Goal: Information Seeking & Learning: Learn about a topic

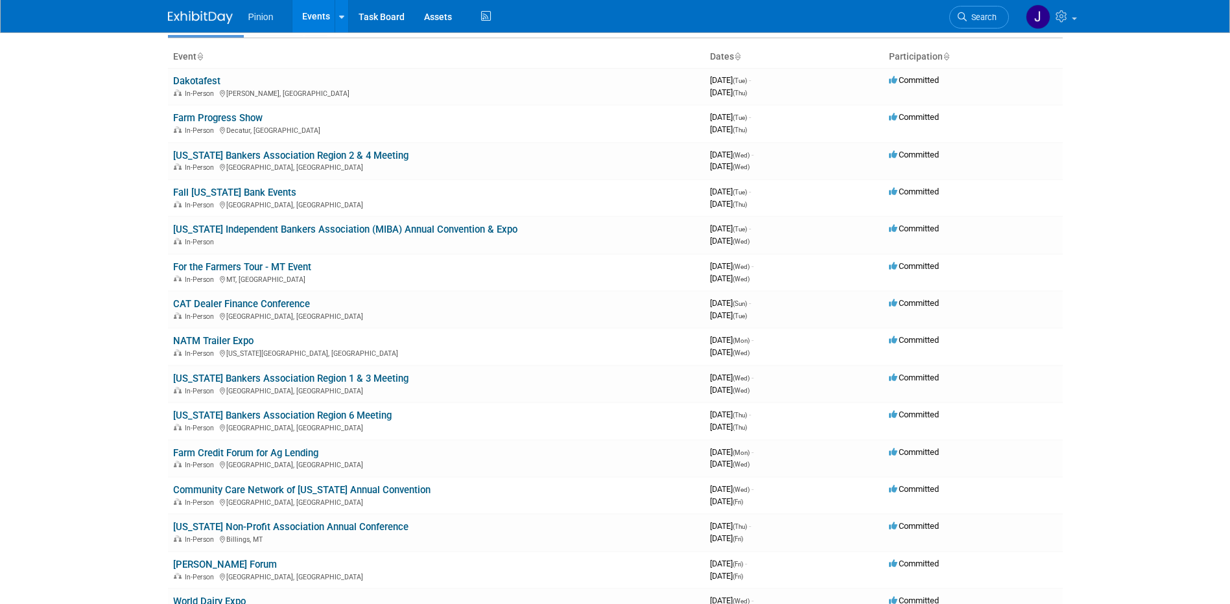
scroll to position [71, 0]
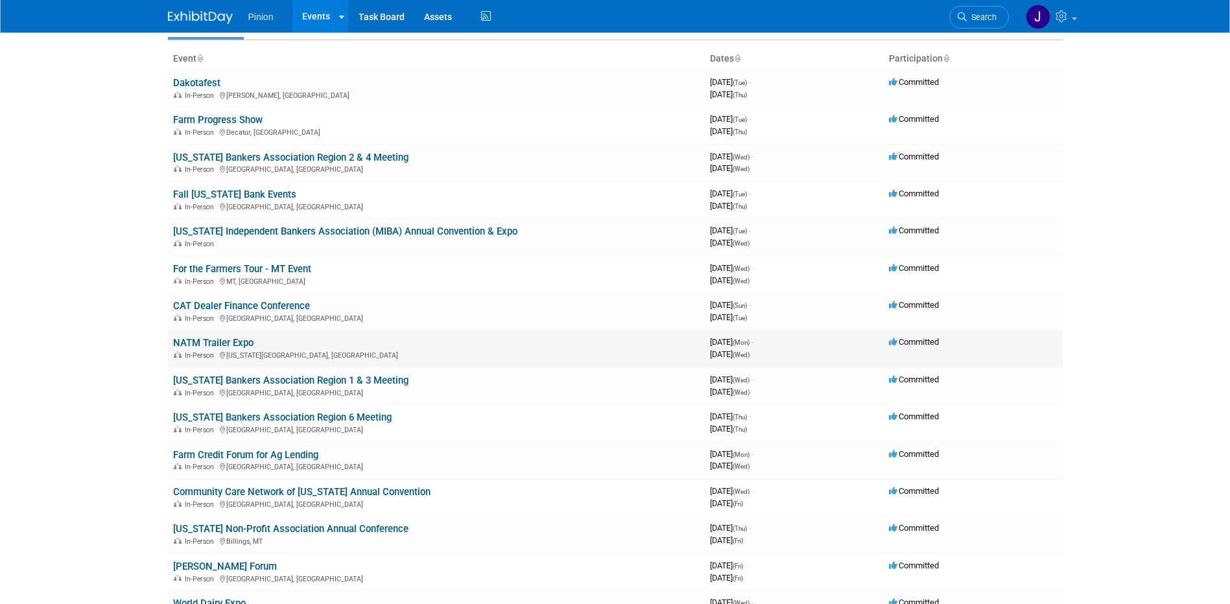
click at [229, 337] on td "NATM Trailer Expo In-Person [US_STATE][GEOGRAPHIC_DATA], [GEOGRAPHIC_DATA]" at bounding box center [436, 348] width 537 height 37
click at [227, 338] on link "NATM Trailer Expo" at bounding box center [213, 343] width 80 height 12
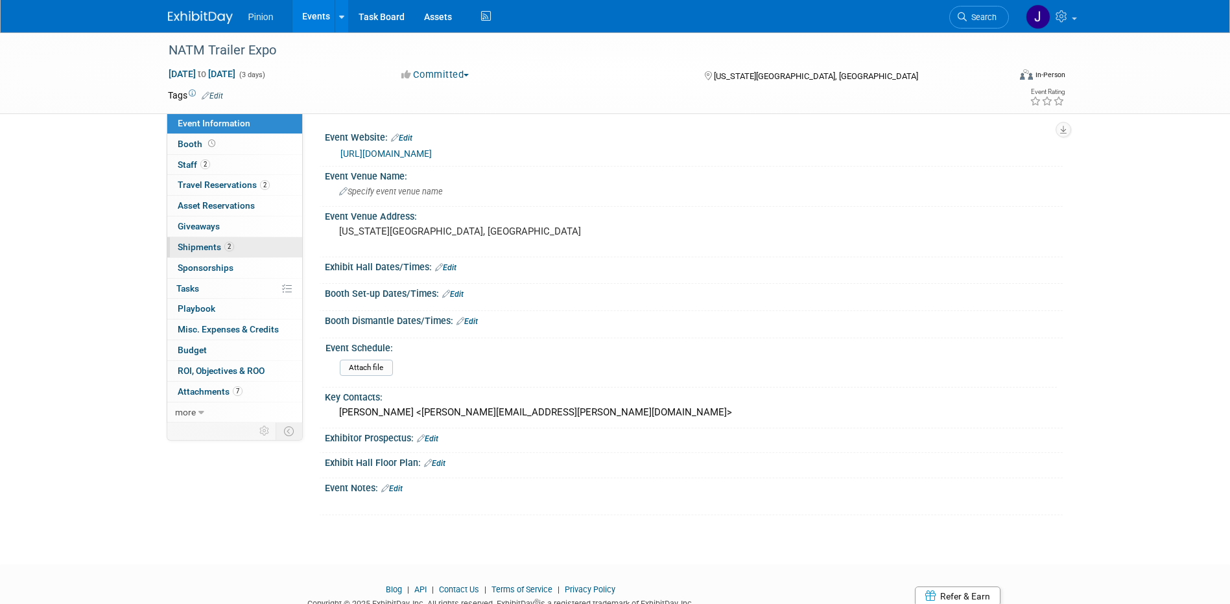
click at [230, 250] on span "2" at bounding box center [229, 247] width 10 height 10
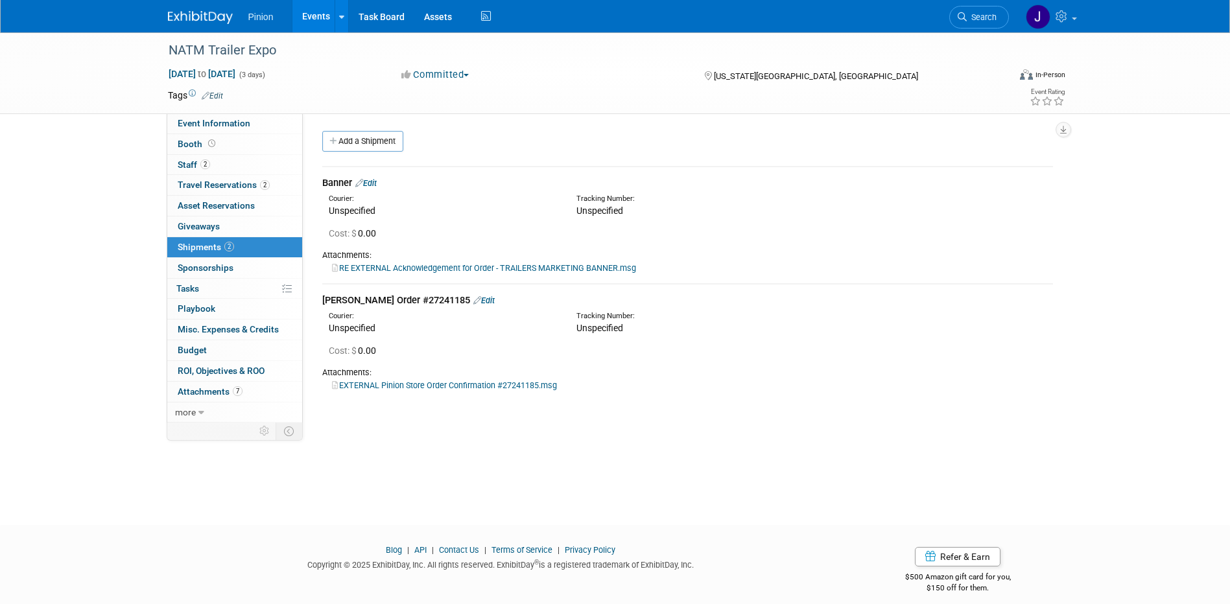
click at [220, 18] on img at bounding box center [200, 17] width 65 height 13
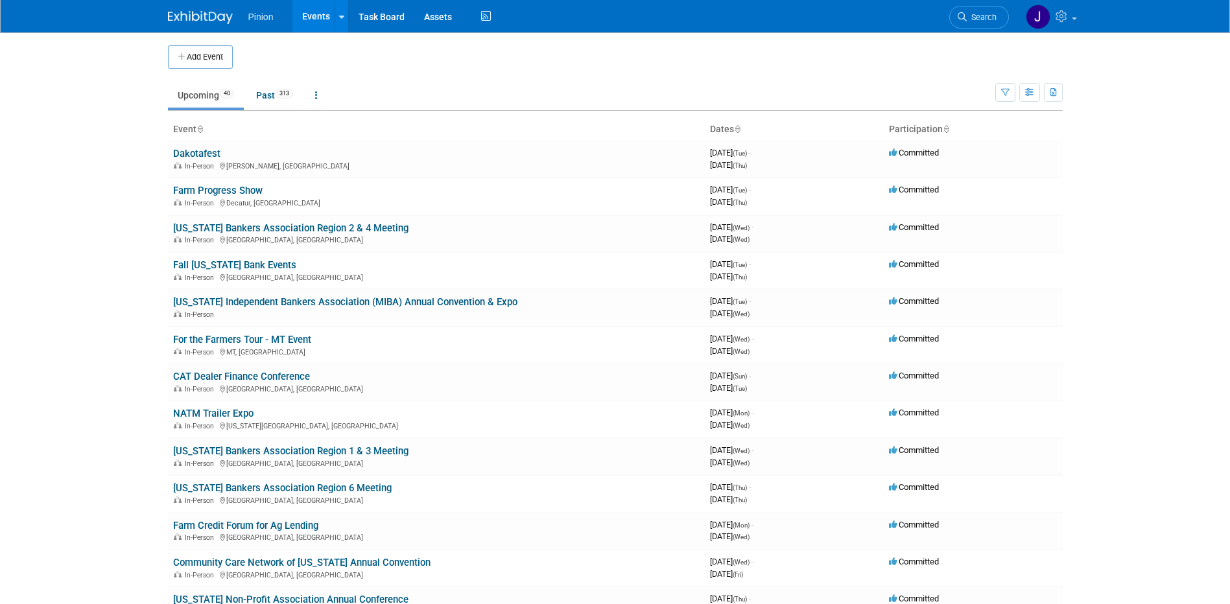
scroll to position [8, 0]
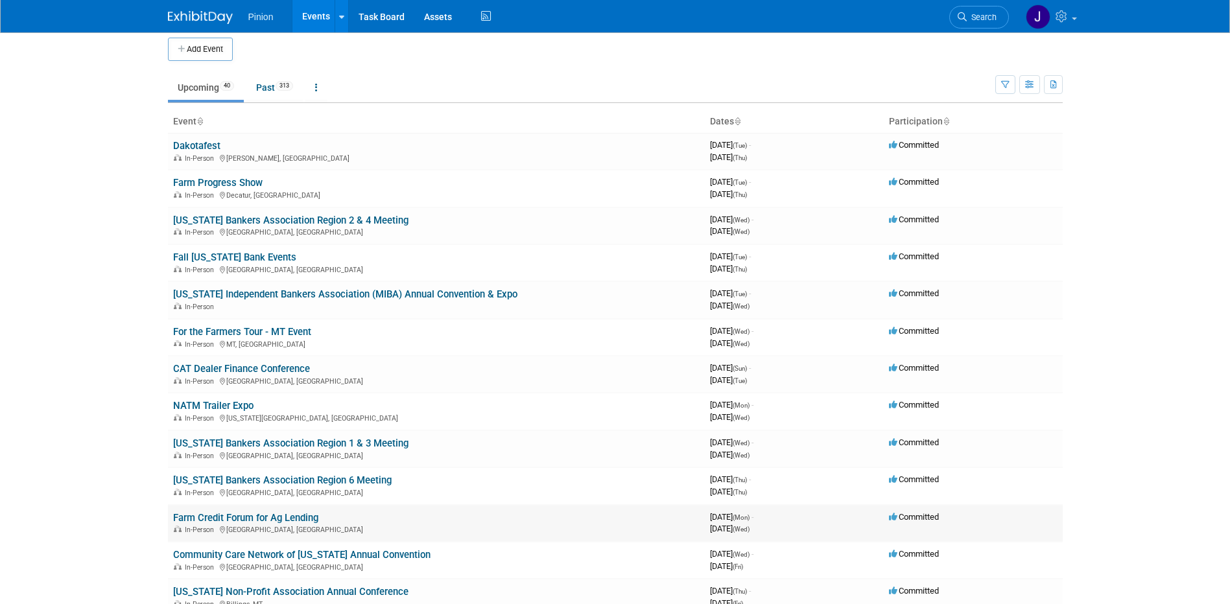
drag, startPoint x: 285, startPoint y: 517, endPoint x: 294, endPoint y: 519, distance: 8.8
click at [286, 517] on link "Farm Credit Forum for Ag Lending" at bounding box center [245, 518] width 145 height 12
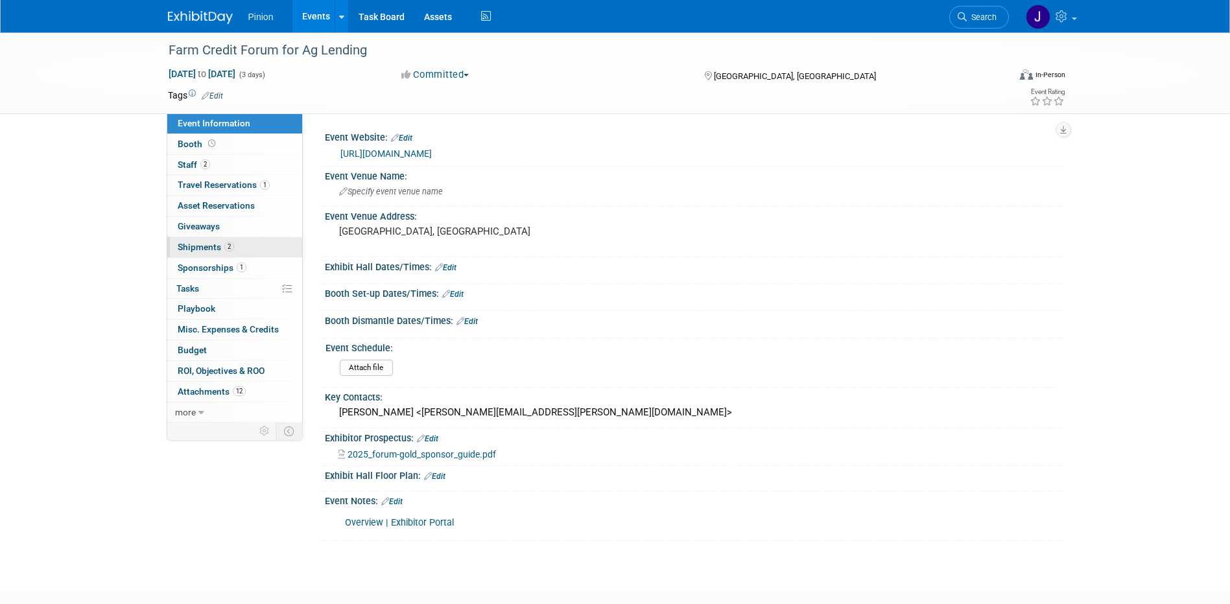
click at [212, 249] on span "Shipments 2" at bounding box center [206, 247] width 56 height 10
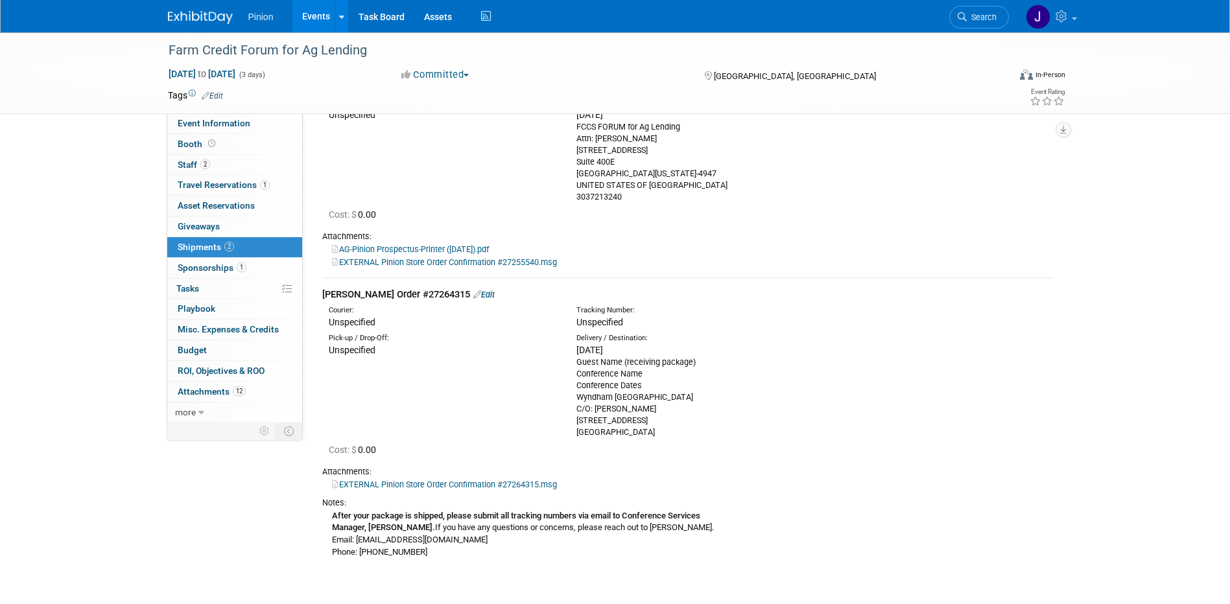
scroll to position [132, 0]
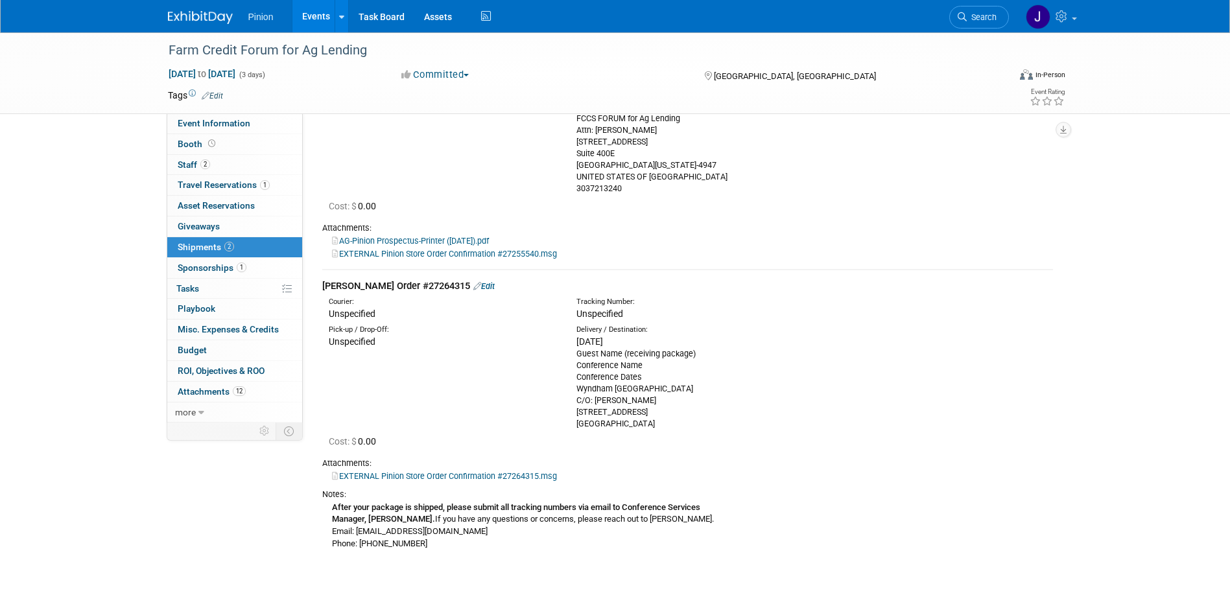
click at [201, 10] on link at bounding box center [208, 11] width 80 height 10
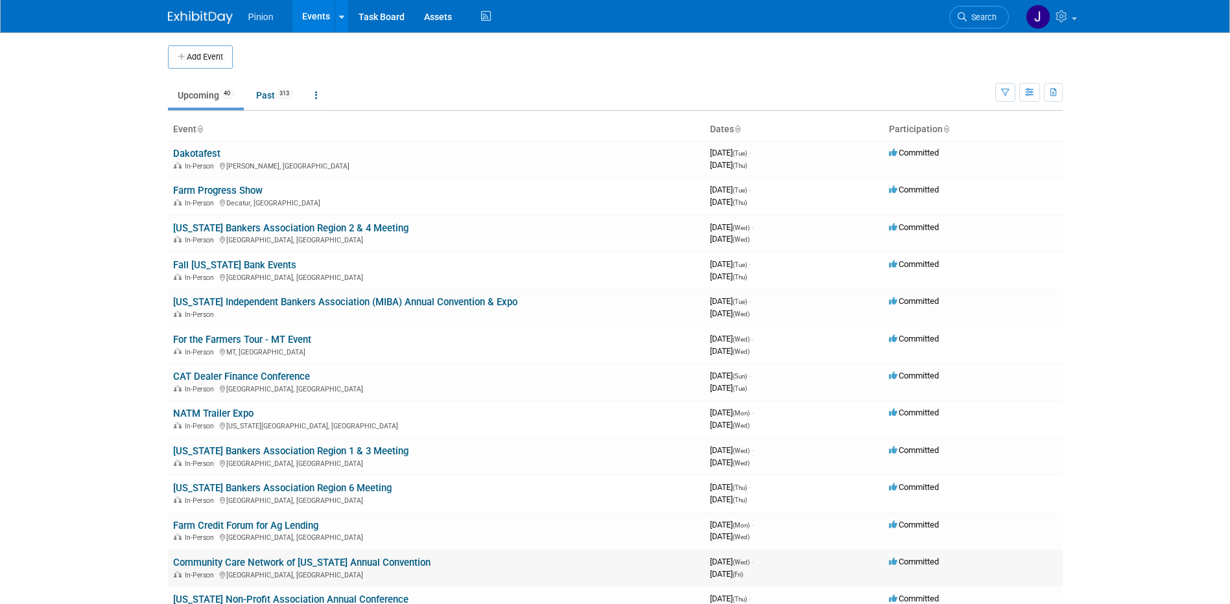
click at [409, 563] on link "Community Care Network of [US_STATE] Annual Convention" at bounding box center [301, 563] width 257 height 12
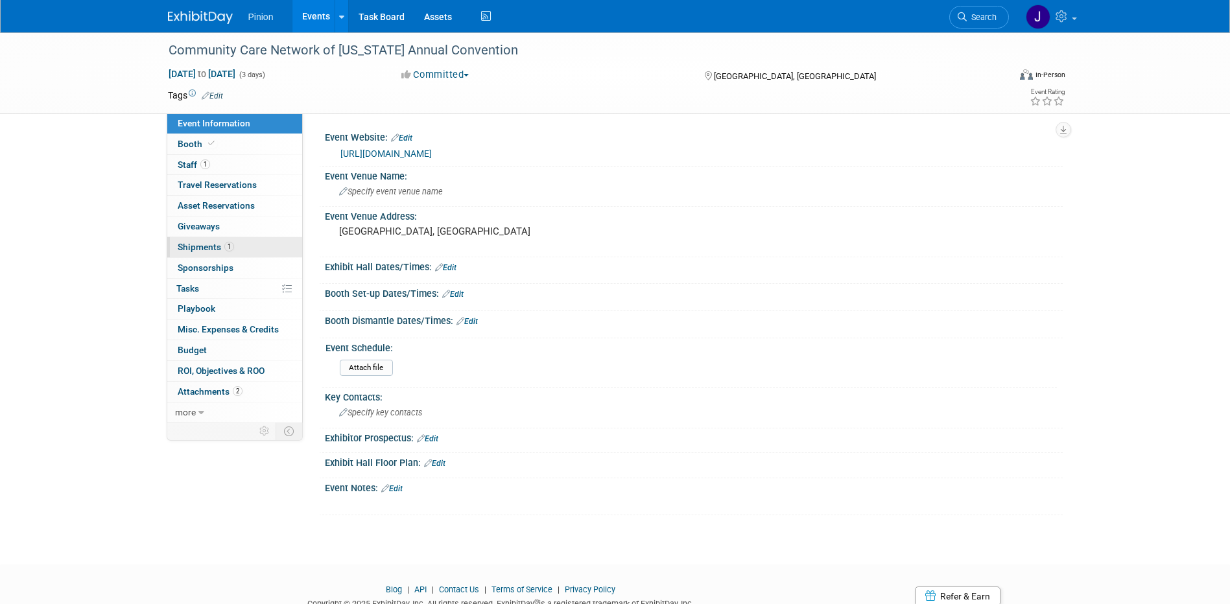
click at [222, 241] on link "1 Shipments 1" at bounding box center [234, 247] width 135 height 20
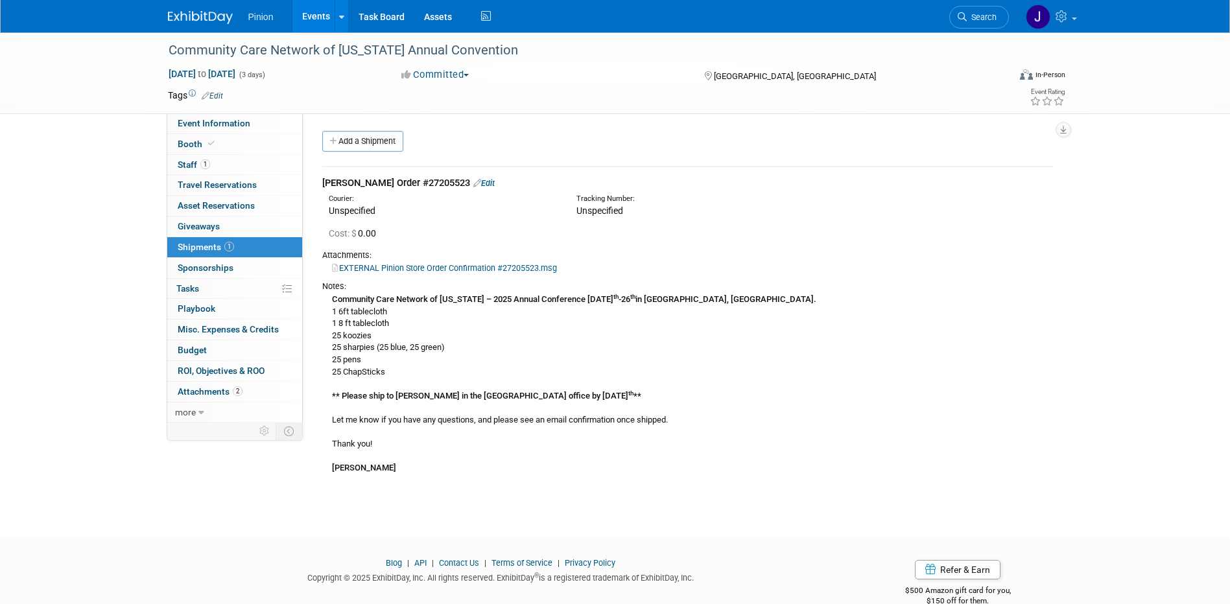
click at [194, 14] on img at bounding box center [200, 17] width 65 height 13
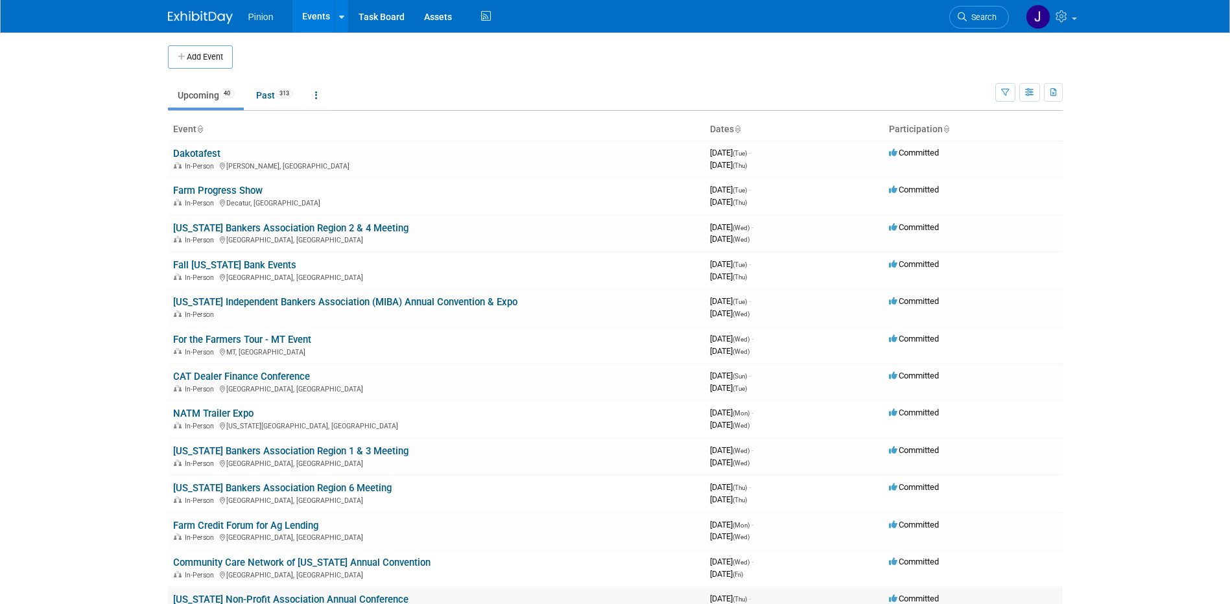
click at [256, 598] on link "[US_STATE] Non-Profit Association Annual Conference" at bounding box center [290, 600] width 235 height 12
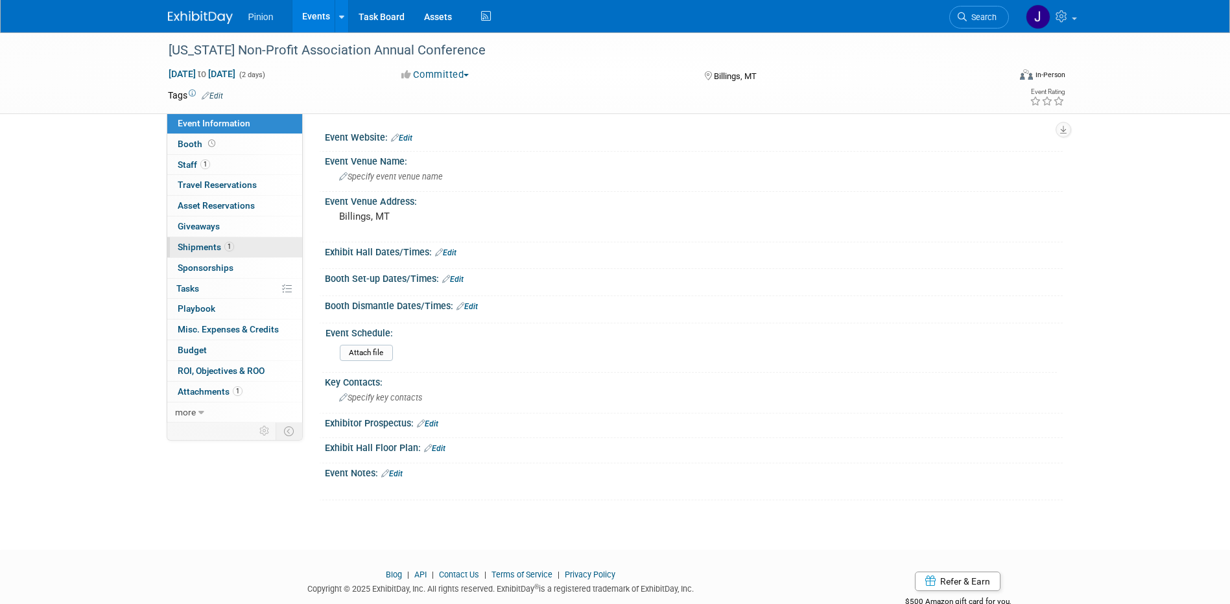
click at [208, 246] on span "Shipments 1" at bounding box center [206, 247] width 56 height 10
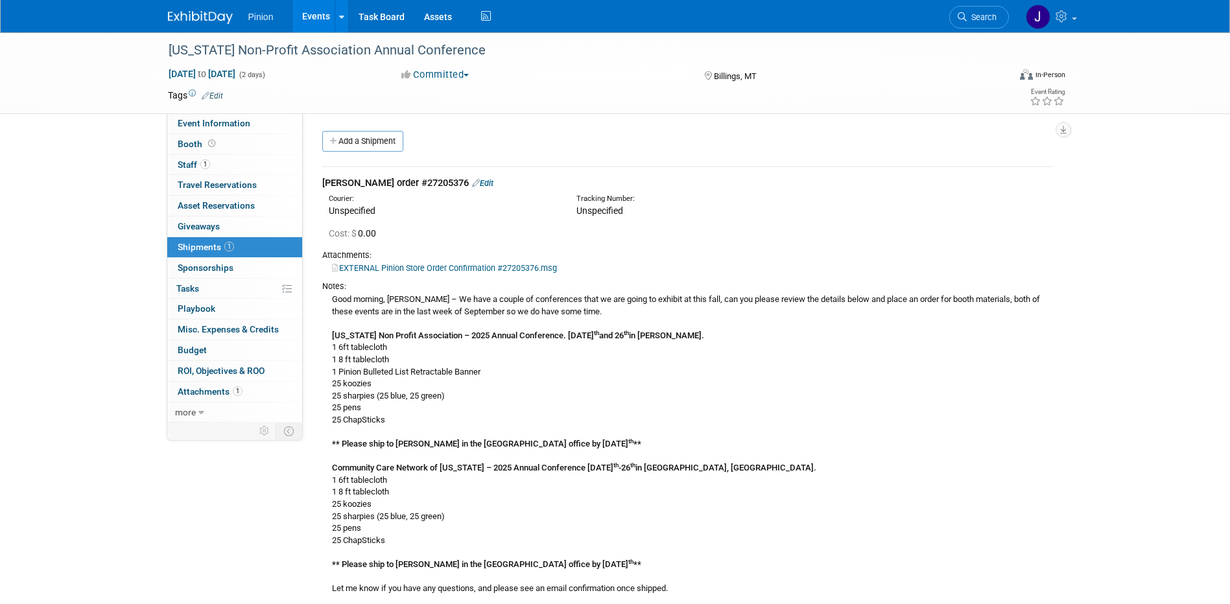
click at [206, 19] on img at bounding box center [200, 17] width 65 height 13
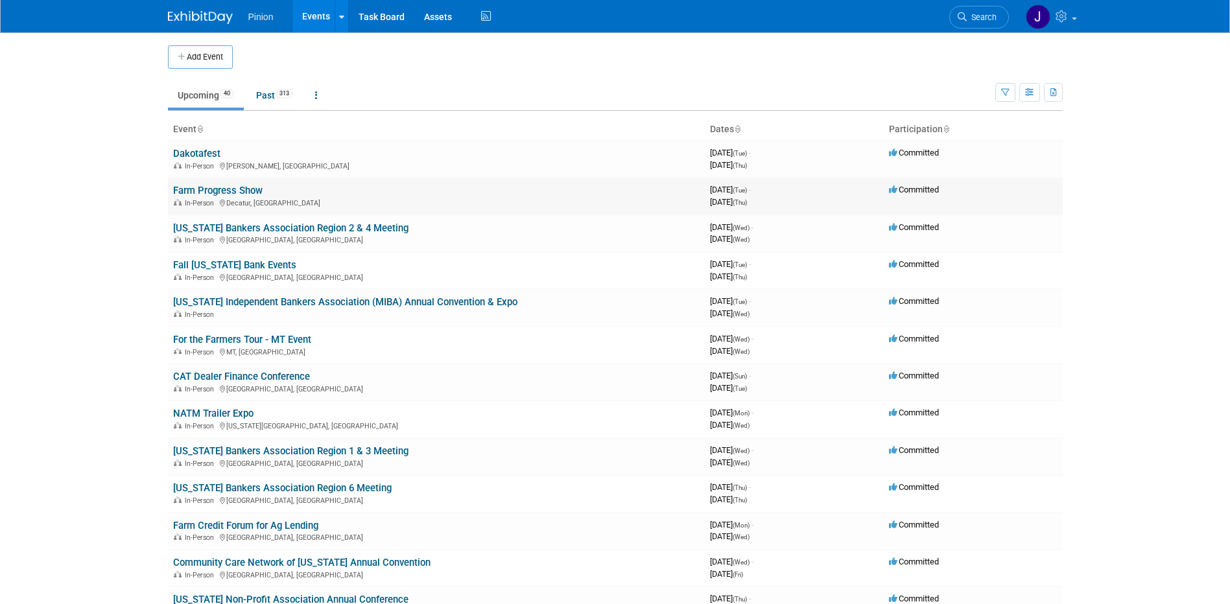
click at [219, 188] on link "Farm Progress Show" at bounding box center [217, 191] width 89 height 12
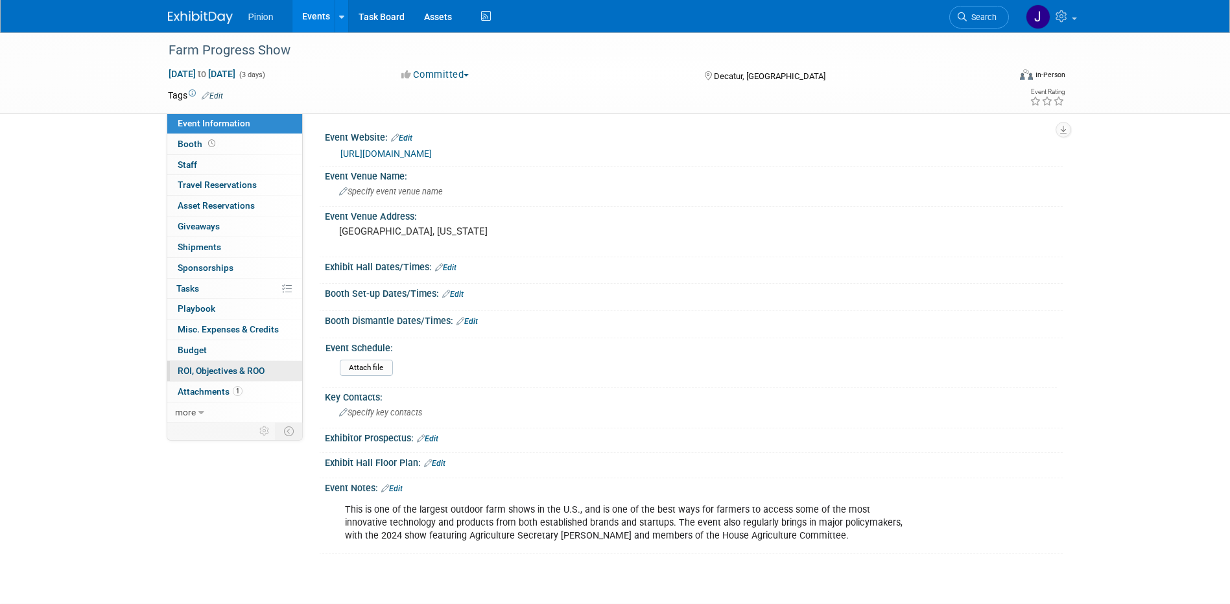
click at [210, 381] on link "0 ROI, Objectives & ROO 0" at bounding box center [234, 371] width 135 height 20
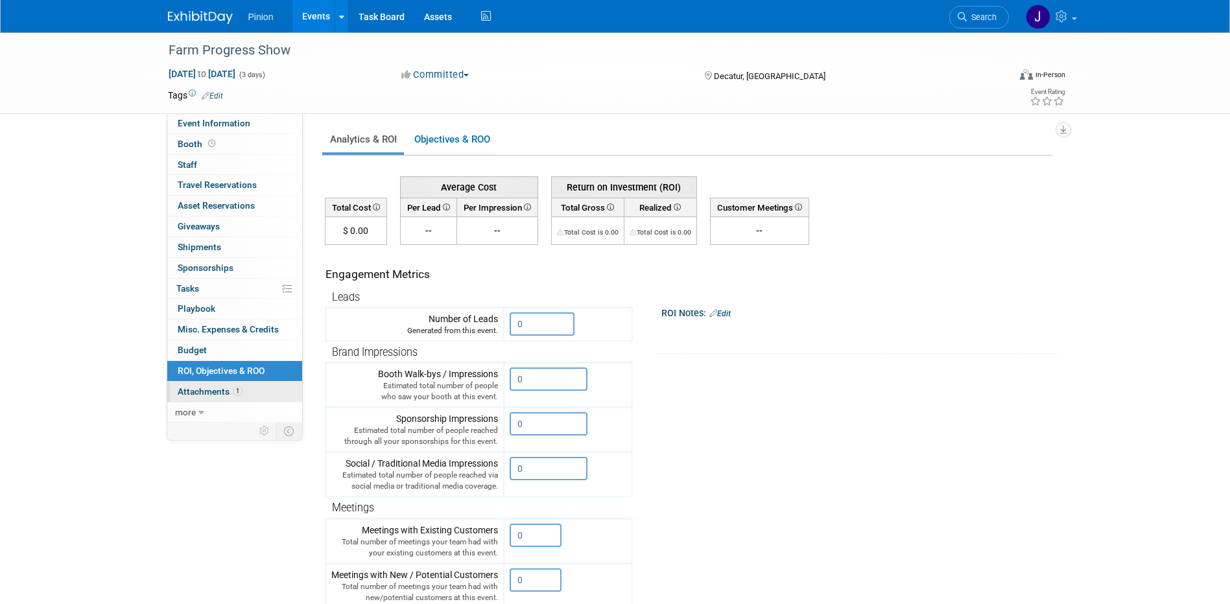
click at [224, 397] on link "1 Attachments 1" at bounding box center [234, 392] width 135 height 20
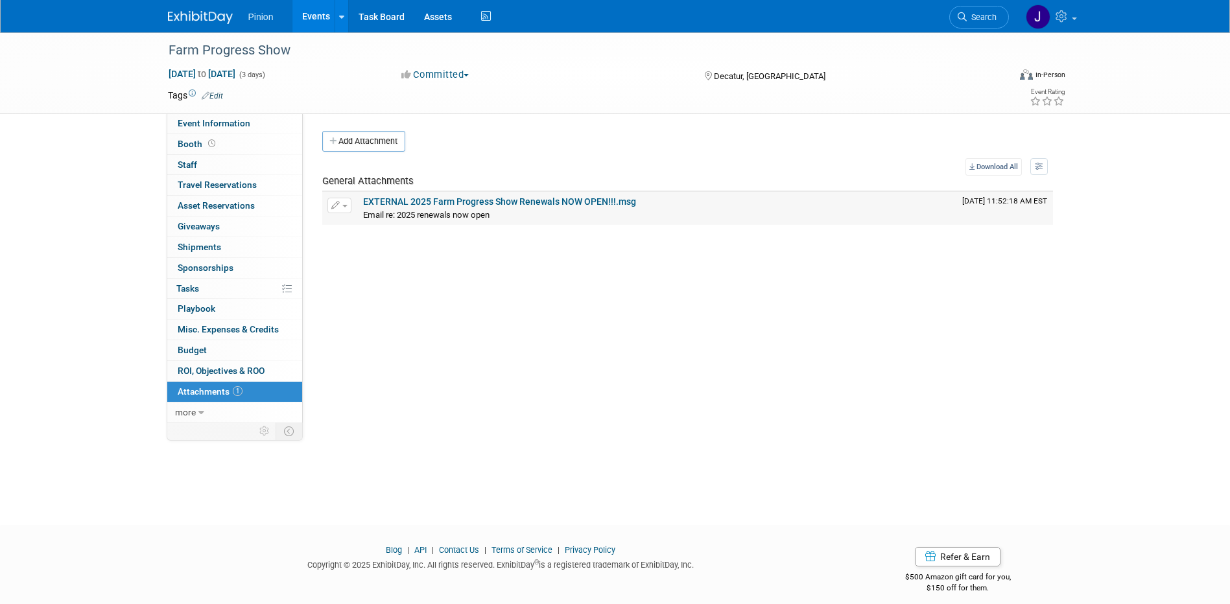
click at [434, 199] on link "EXTERNAL 2025 Farm Progress Show Renewals NOW OPEN!!!.msg" at bounding box center [499, 201] width 273 height 10
click at [418, 201] on link "EXTERNAL 2025 Farm Progress Show Renewals NOW OPEN!!!.msg" at bounding box center [499, 201] width 273 height 10
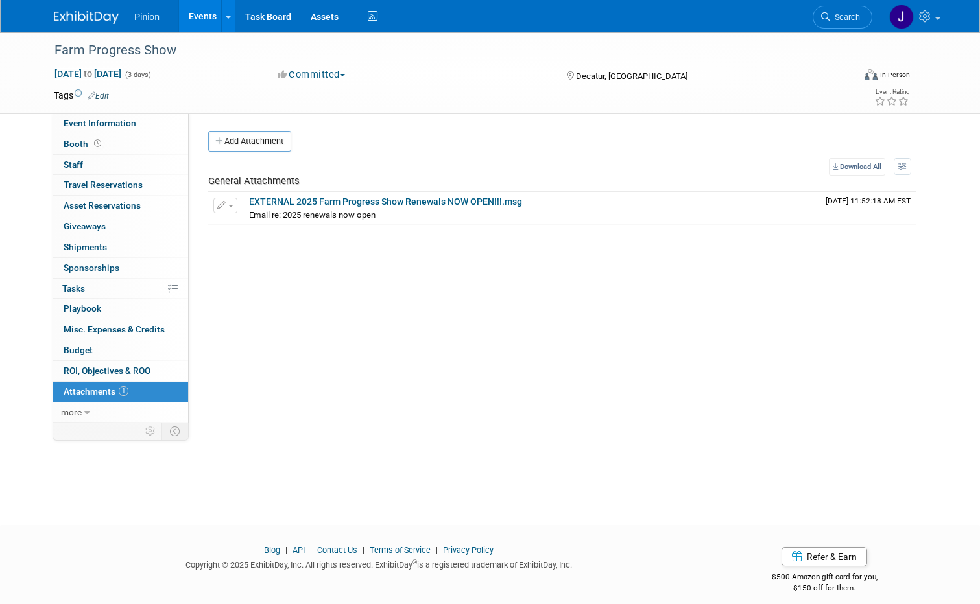
click at [101, 16] on img at bounding box center [86, 17] width 65 height 13
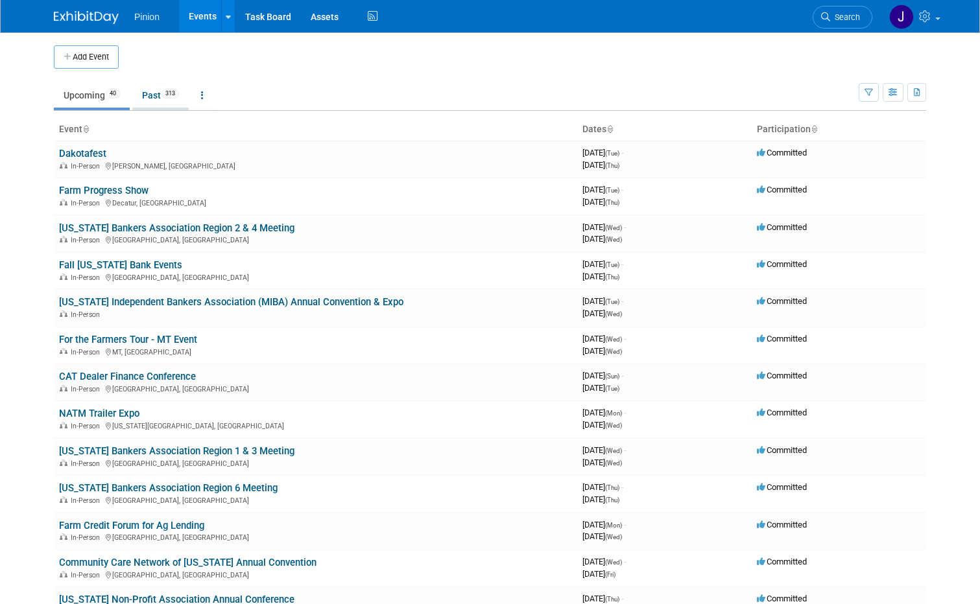
click at [167, 94] on span "313" at bounding box center [170, 94] width 18 height 10
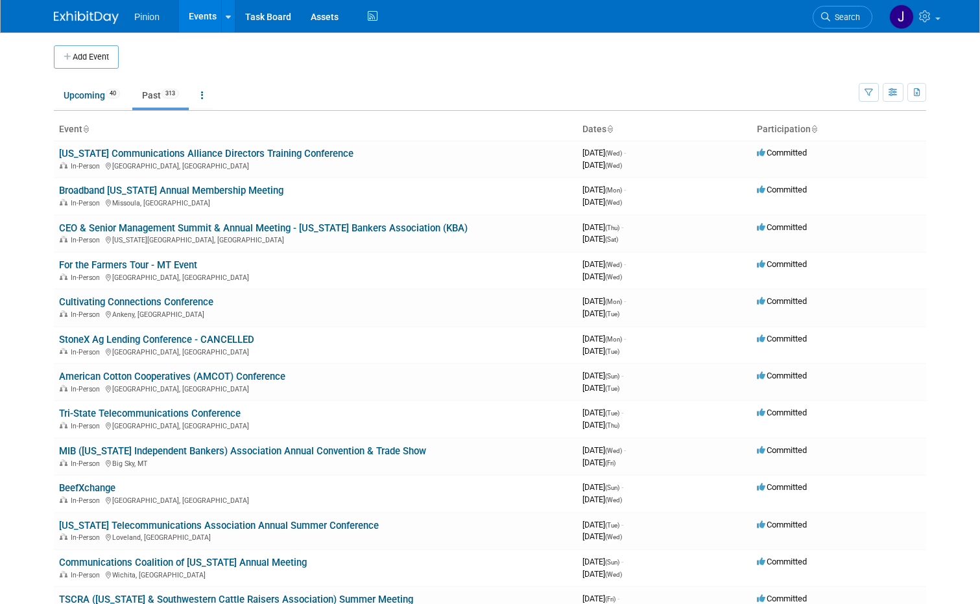
click at [82, 130] on icon at bounding box center [85, 130] width 6 height 8
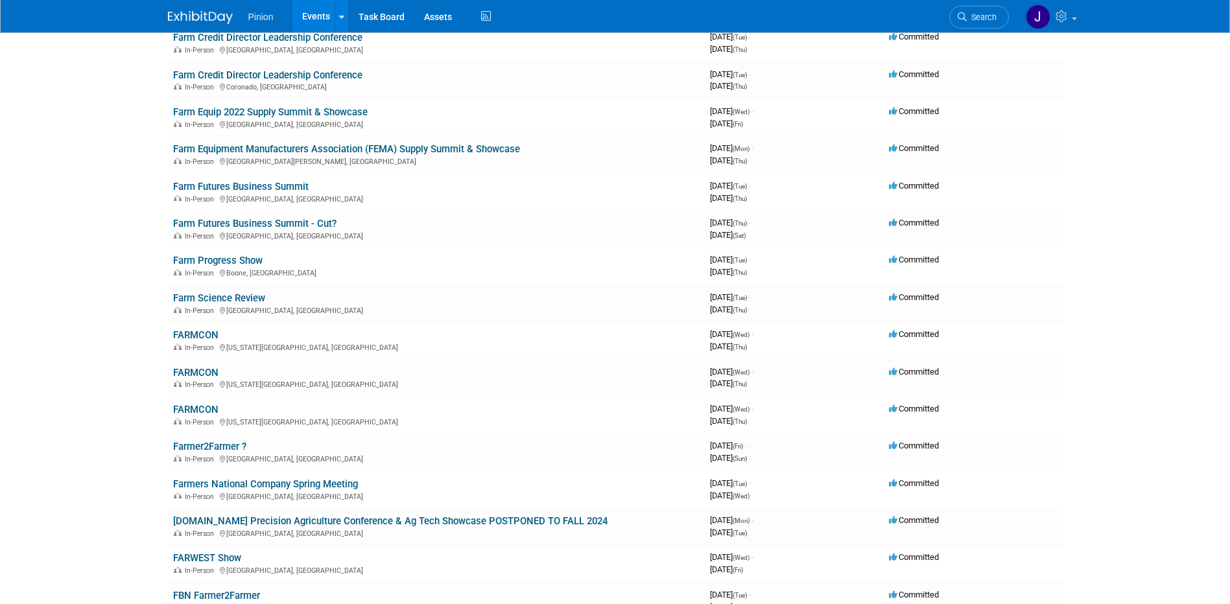
scroll to position [3400, 0]
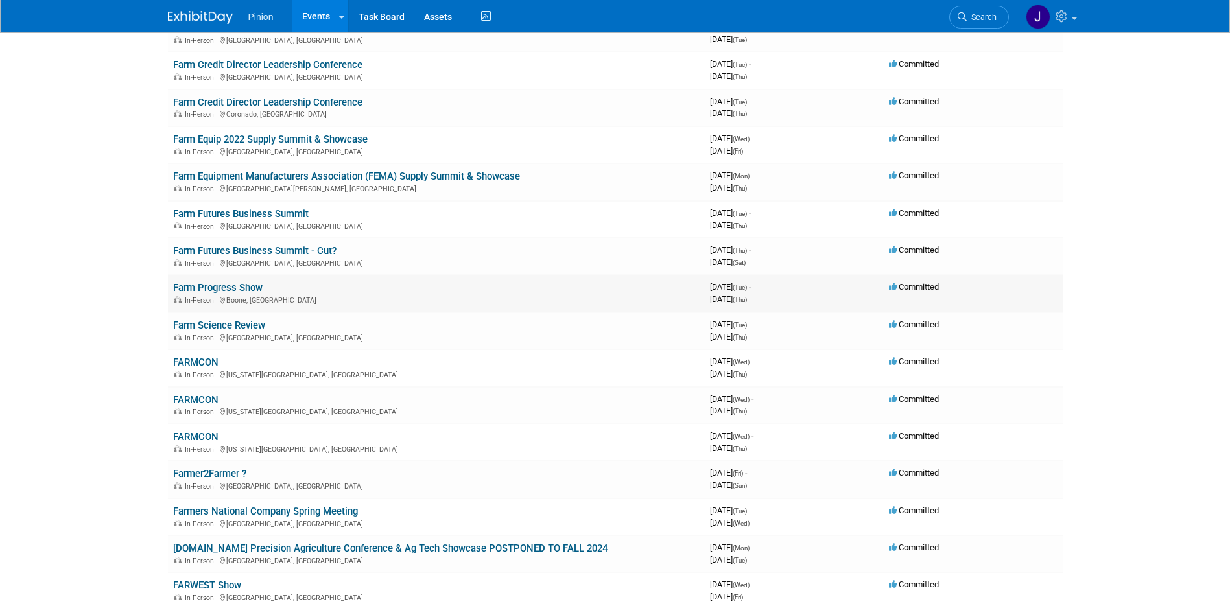
click at [251, 286] on link "Farm Progress Show" at bounding box center [217, 288] width 89 height 12
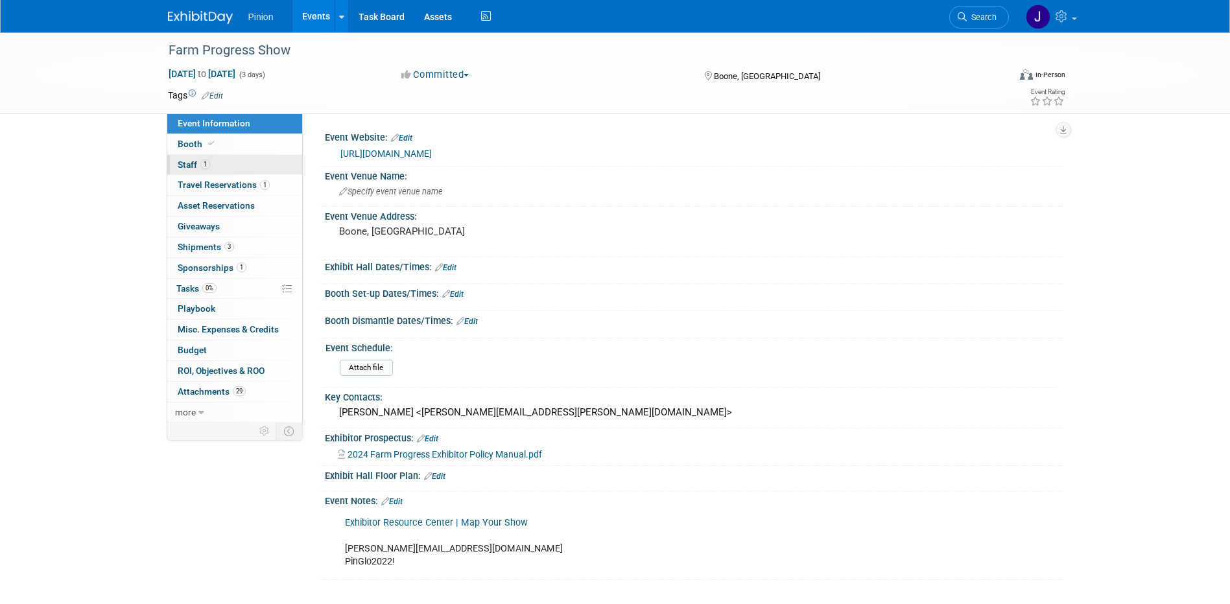
click at [243, 164] on link "1 Staff 1" at bounding box center [234, 165] width 135 height 20
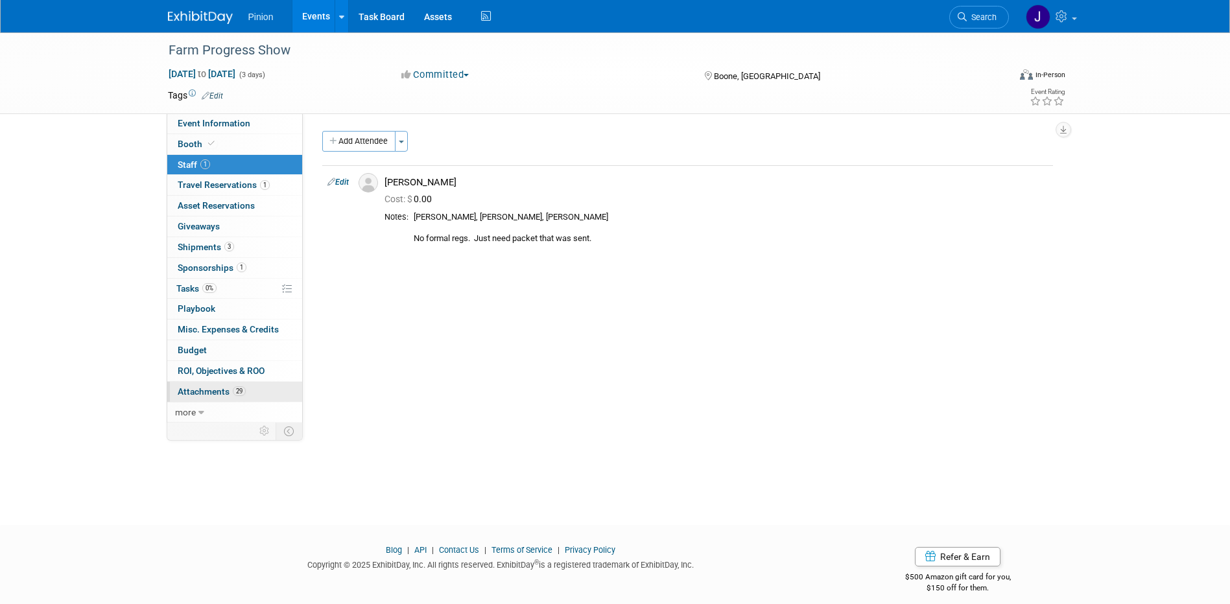
click at [243, 389] on span "29" at bounding box center [239, 391] width 13 height 10
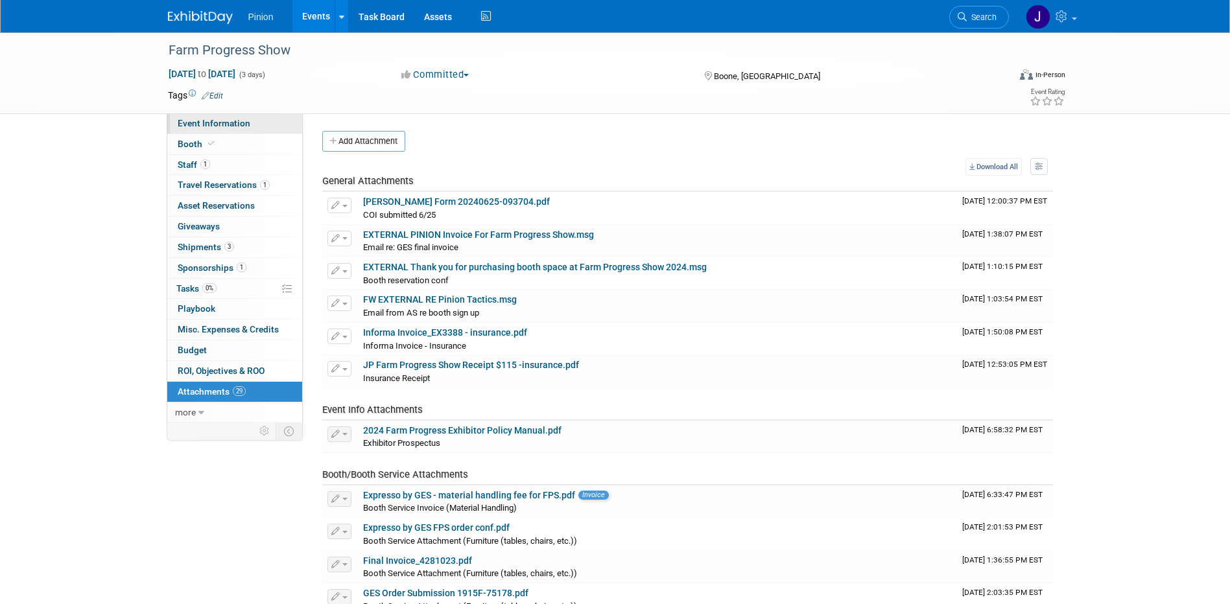
click at [209, 130] on link "Event Information" at bounding box center [234, 123] width 135 height 20
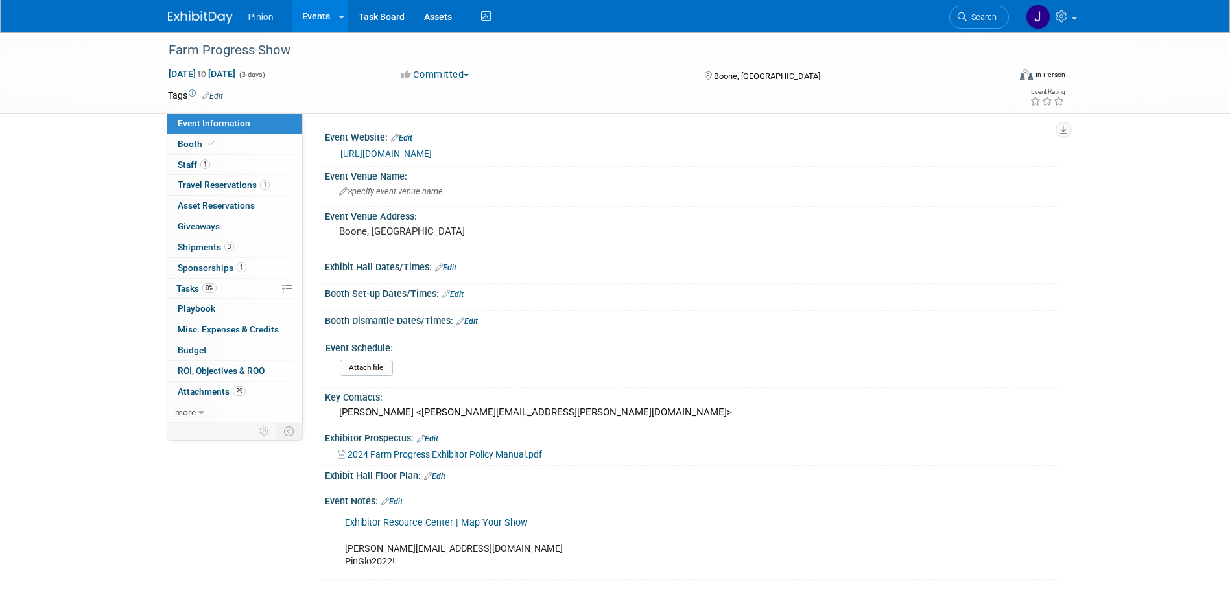
click at [373, 152] on link "https://www.farmprogressshow.com/en/home.html" at bounding box center [385, 153] width 91 height 10
click at [179, 15] on img at bounding box center [200, 17] width 65 height 13
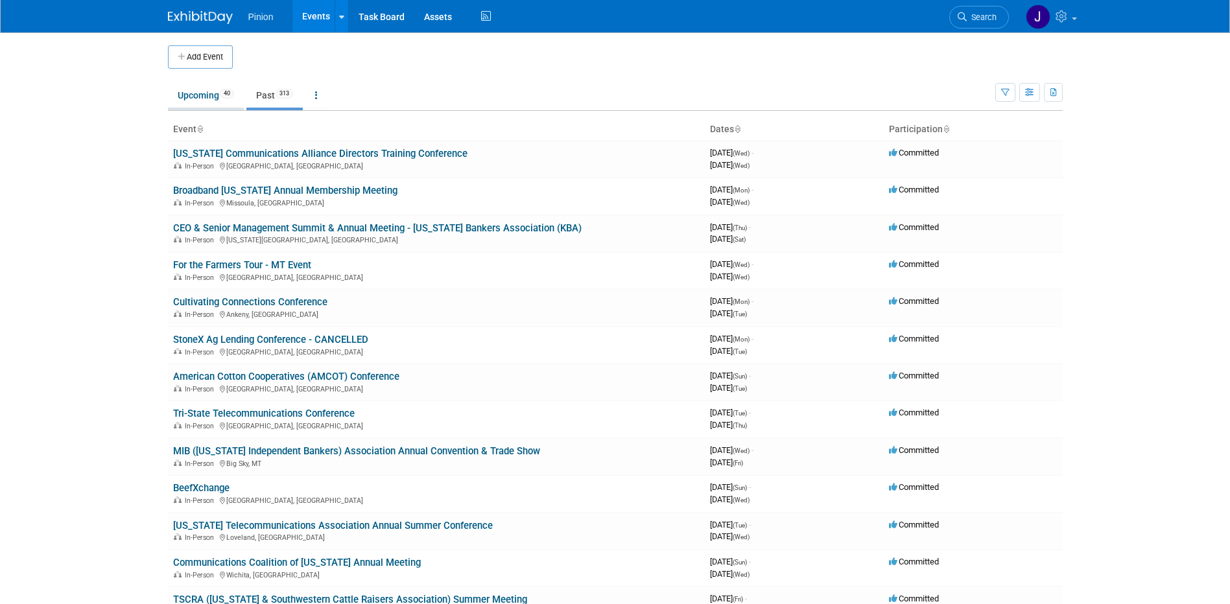
click at [206, 101] on link "Upcoming 40" at bounding box center [206, 95] width 76 height 25
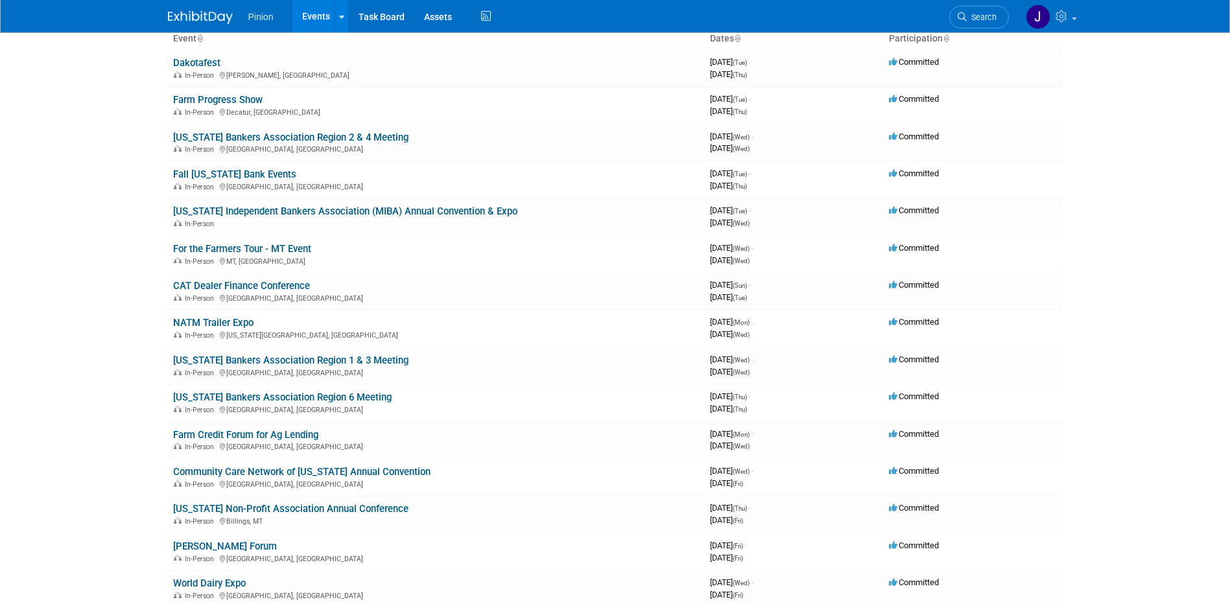
scroll to position [93, 0]
click at [252, 429] on link "Farm Credit Forum for Ag Lending" at bounding box center [245, 433] width 145 height 12
click at [222, 318] on link "NATM Trailer Expo" at bounding box center [213, 321] width 80 height 12
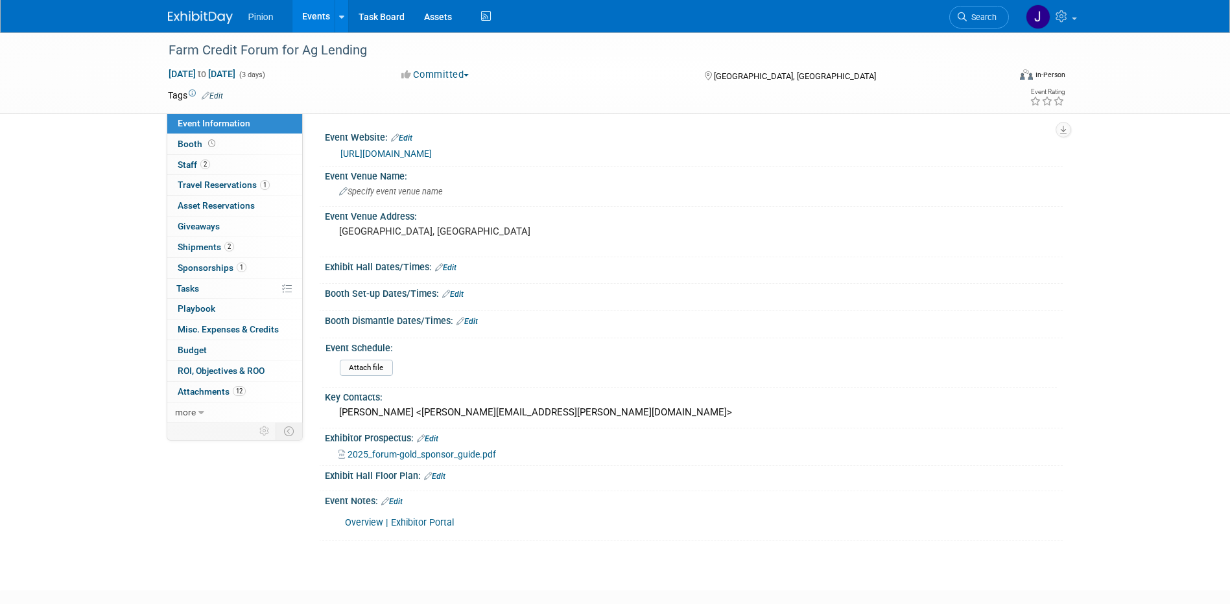
click at [390, 150] on link "https://fccsconsulting.com/conferences/forum" at bounding box center [385, 153] width 91 height 10
click at [419, 453] on span "2025_forum-gold_sponsor_guide.pdf" at bounding box center [422, 454] width 148 height 10
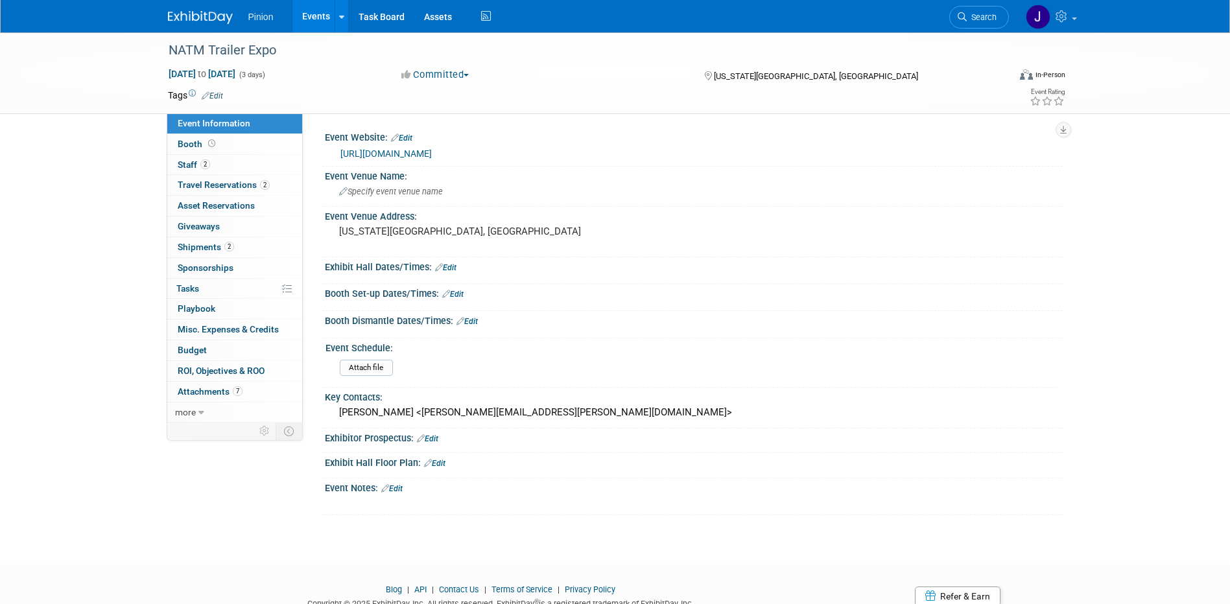
click at [396, 148] on link "[URL][DOMAIN_NAME]" at bounding box center [385, 153] width 91 height 10
click at [217, 145] on link "Booth" at bounding box center [234, 144] width 135 height 20
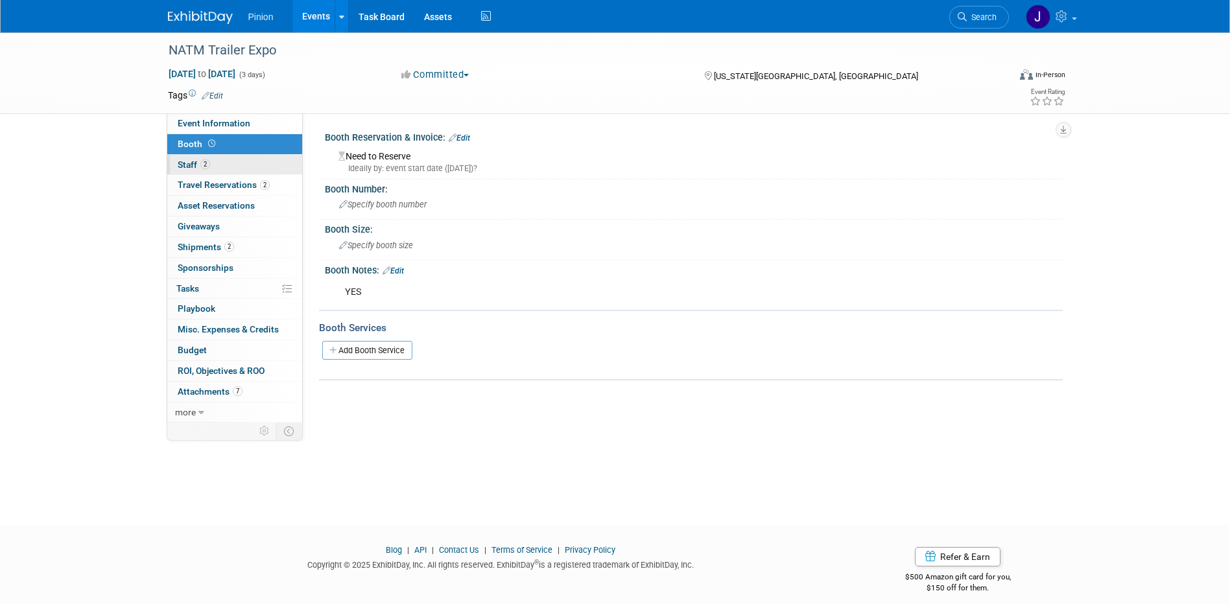
click at [211, 157] on link "2 Staff 2" at bounding box center [234, 165] width 135 height 20
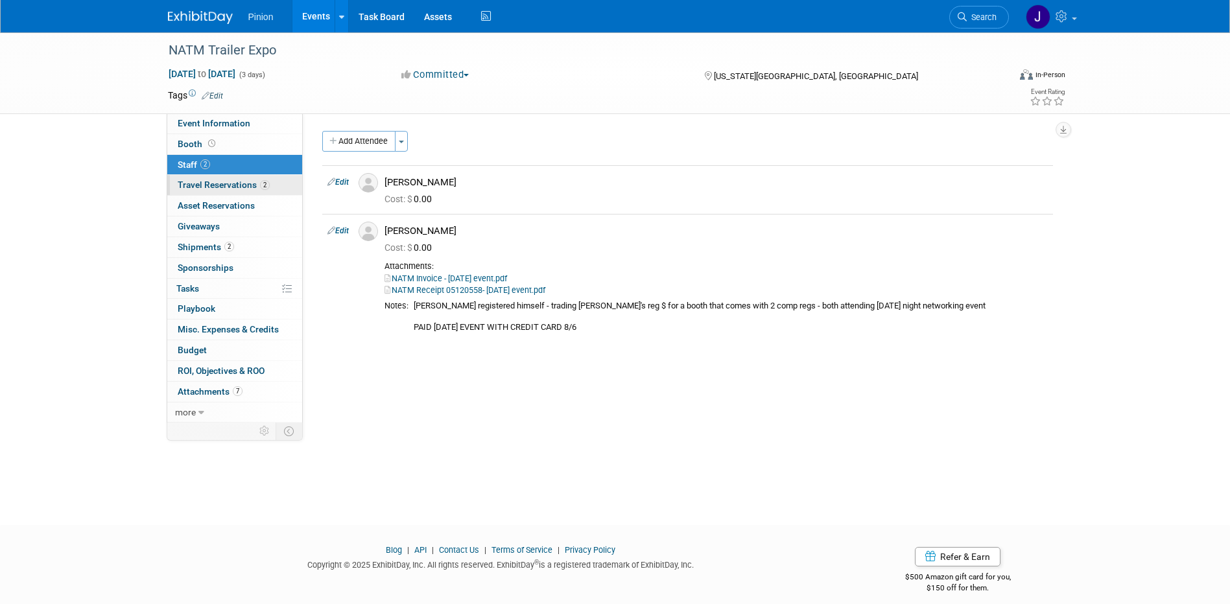
click at [253, 185] on span "Travel Reservations 2" at bounding box center [224, 185] width 92 height 10
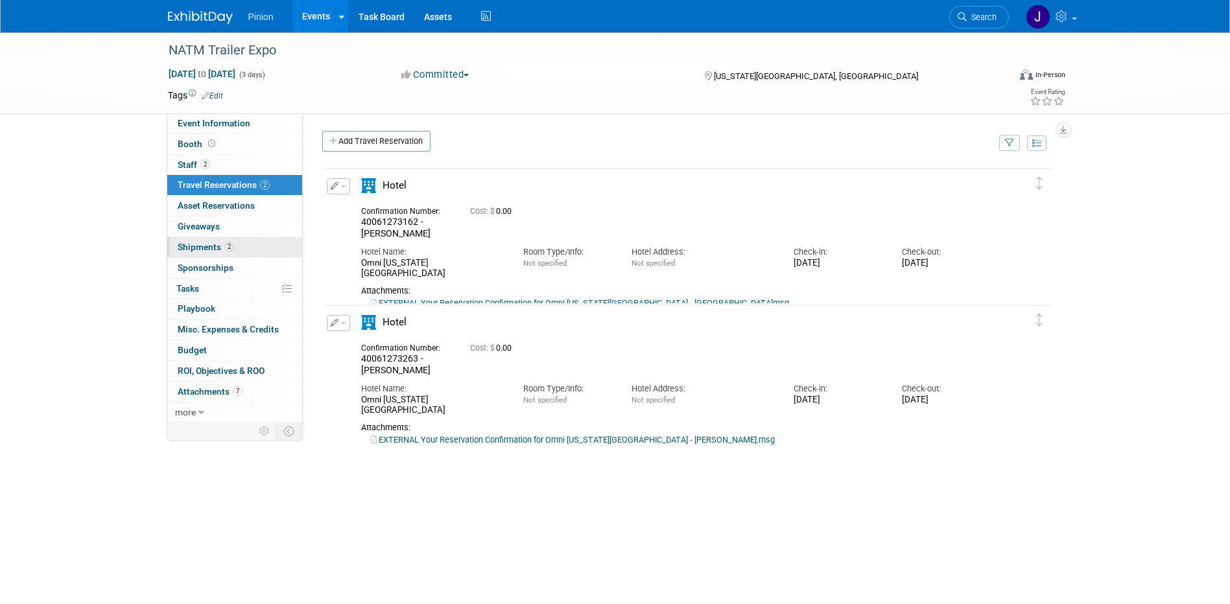
click at [225, 246] on span "2" at bounding box center [229, 247] width 10 height 10
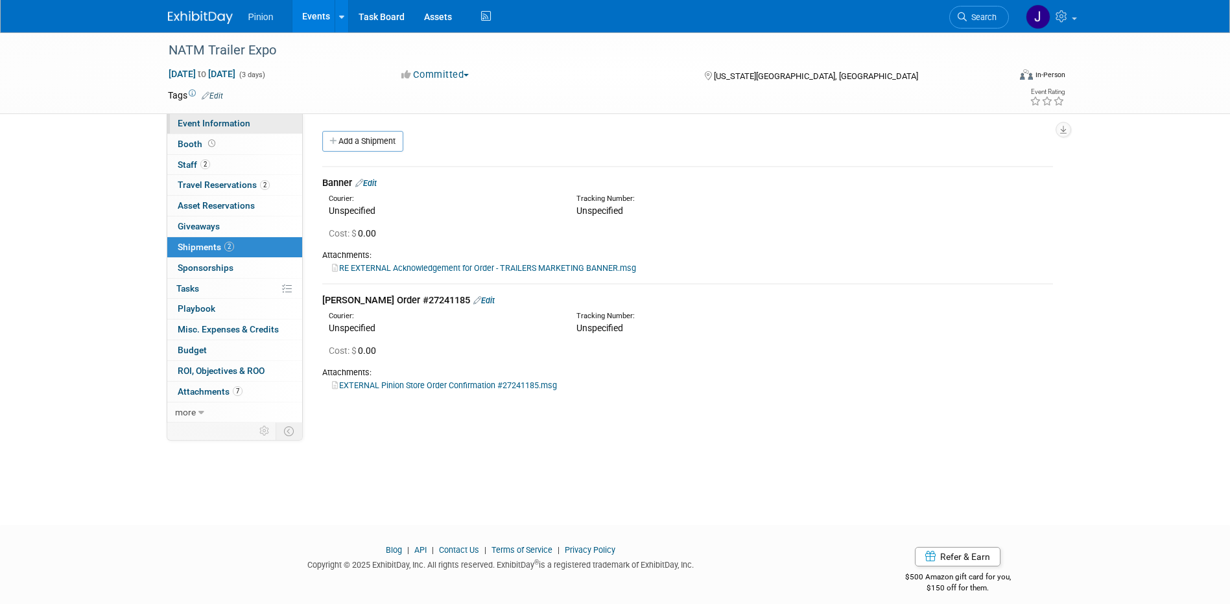
click at [211, 123] on span "Event Information" at bounding box center [214, 123] width 73 height 10
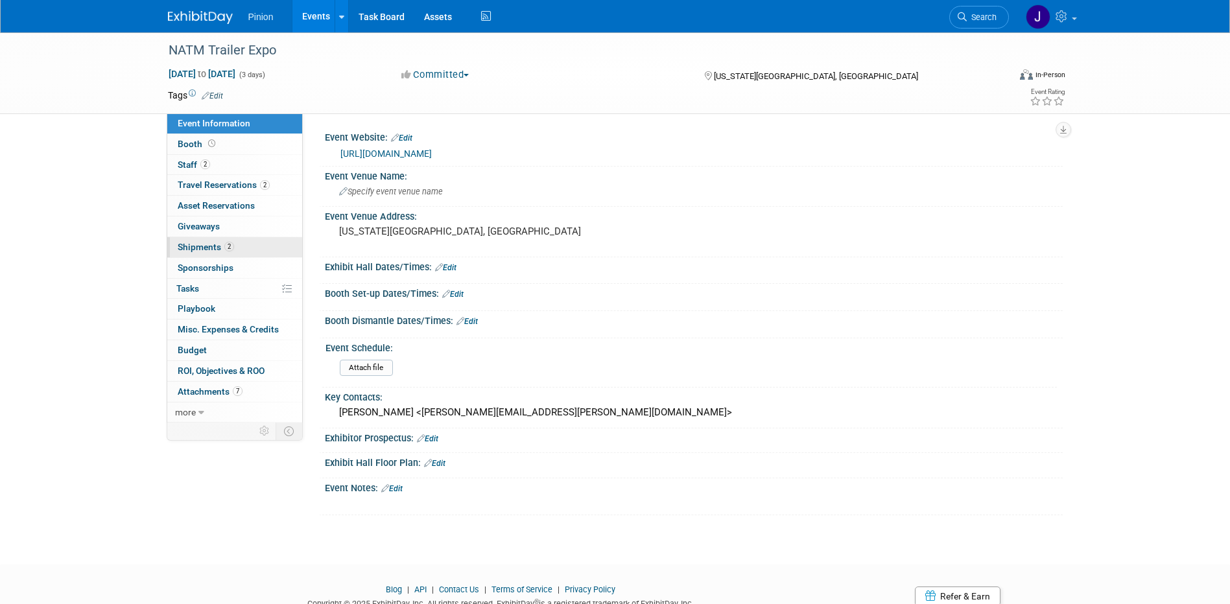
click at [219, 241] on link "2 Shipments 2" at bounding box center [234, 247] width 135 height 20
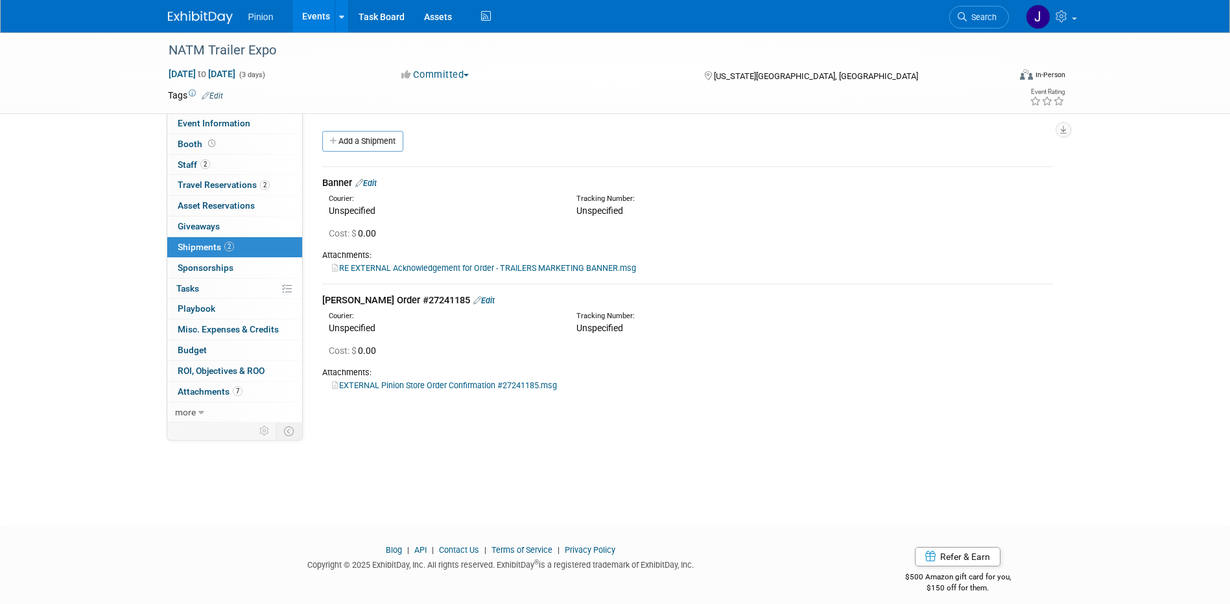
click at [418, 383] on link "EXTERNAL Pinion Store Order Confirmation #27241185.msg" at bounding box center [444, 386] width 225 height 10
click at [473, 299] on link "Edit" at bounding box center [483, 301] width 21 height 10
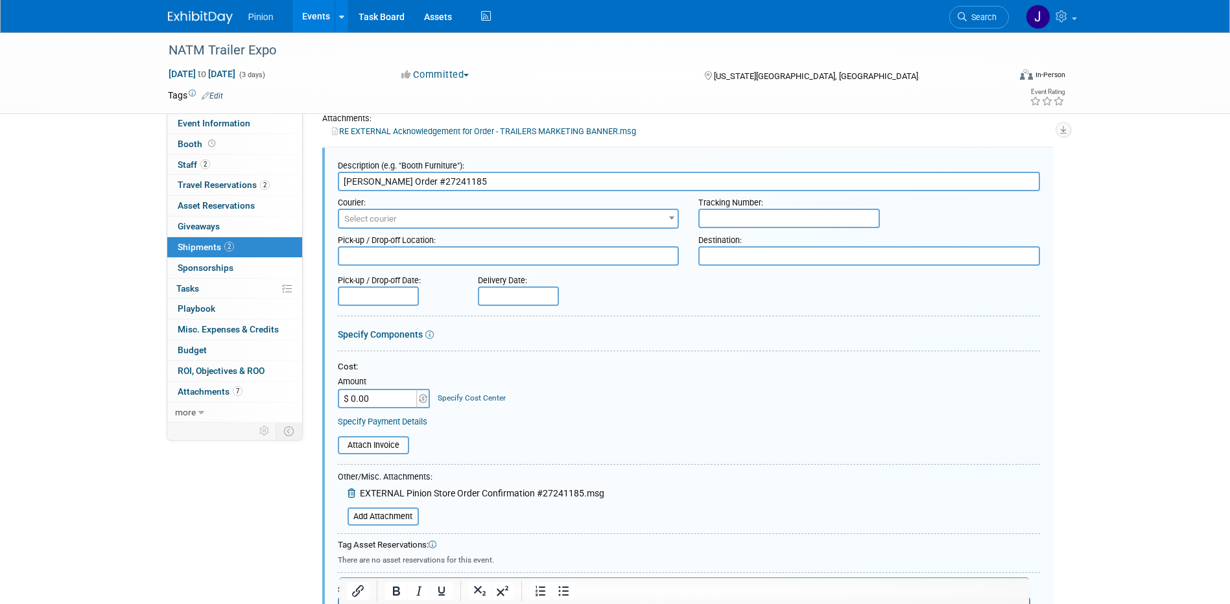
click at [755, 254] on textarea at bounding box center [869, 255] width 342 height 19
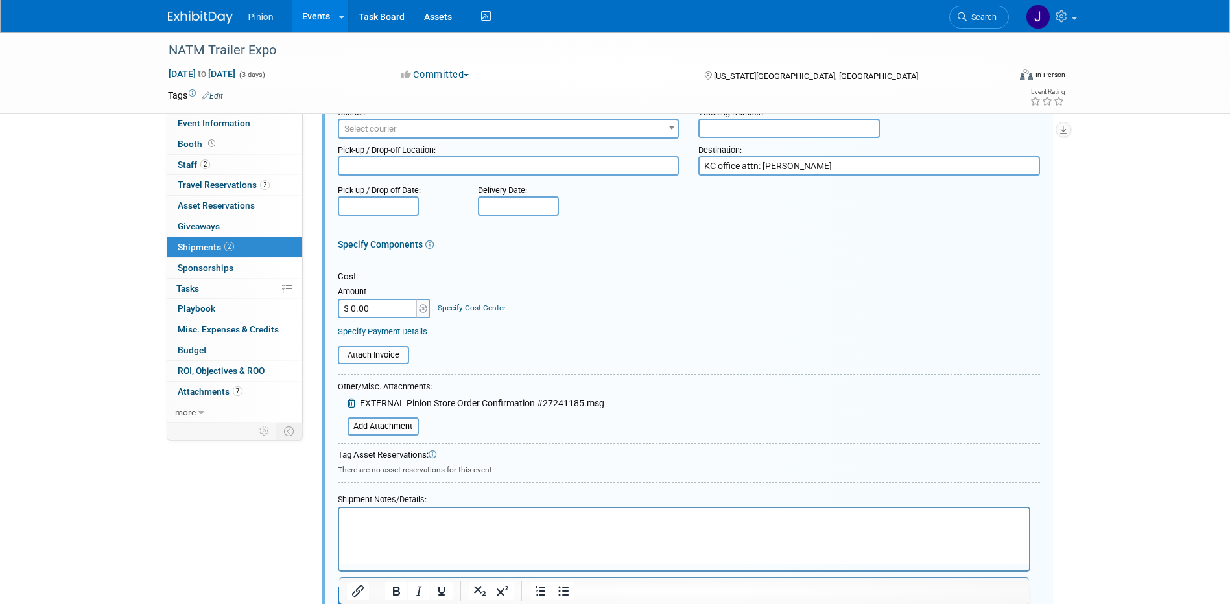
scroll to position [311, 0]
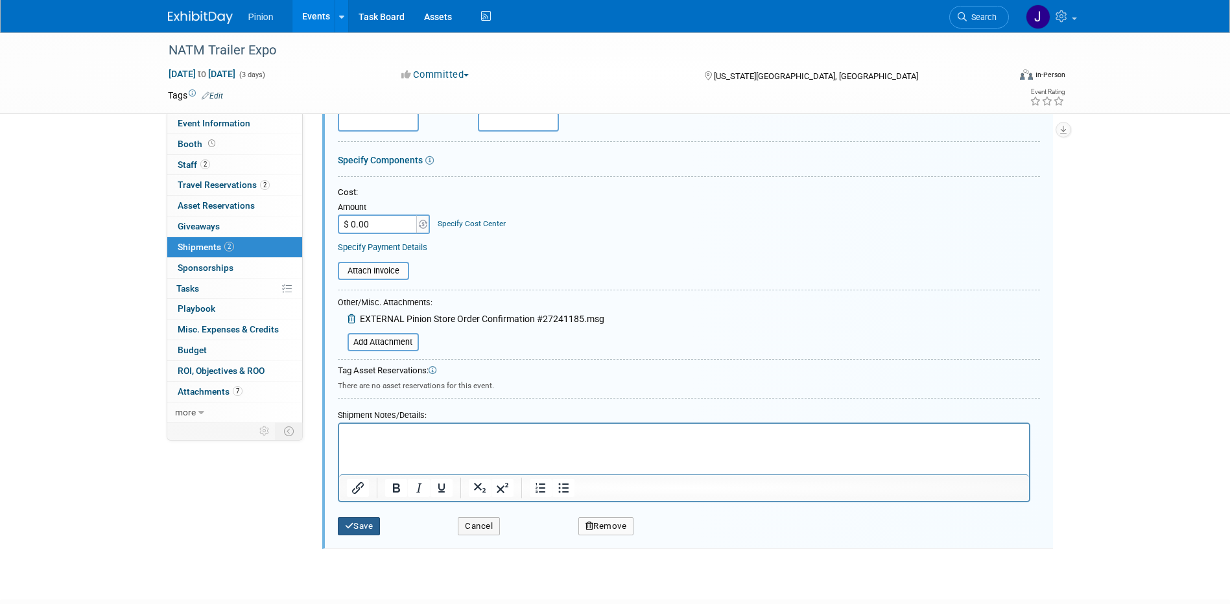
type textarea "KC office attn: Derek"
click at [355, 519] on button "Save" at bounding box center [359, 526] width 43 height 18
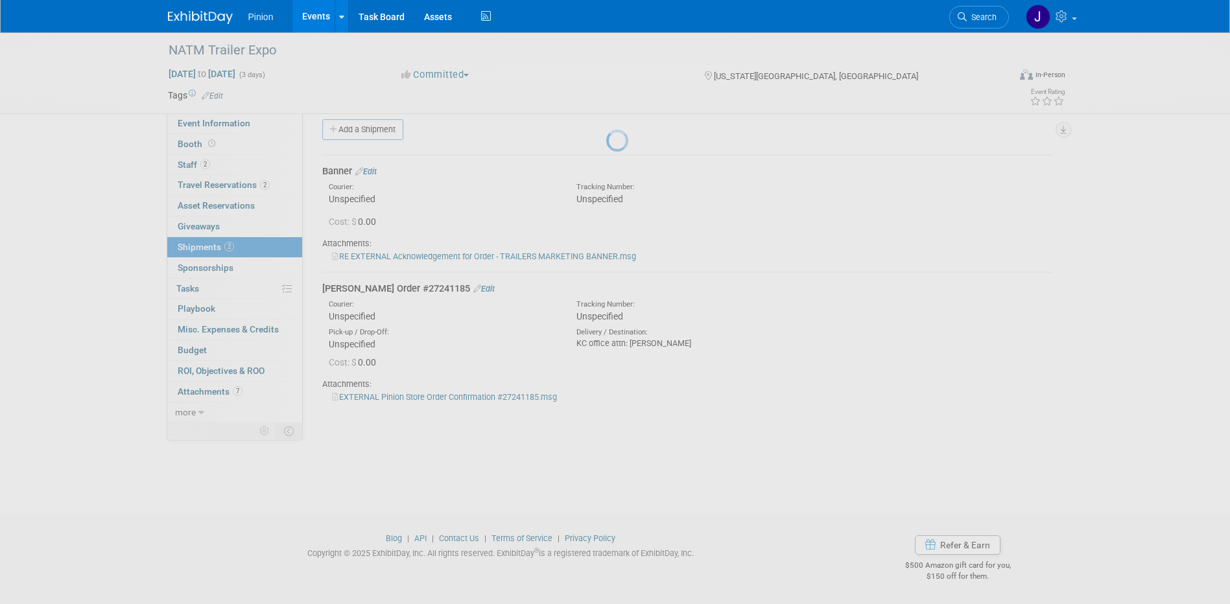
scroll to position [12, 0]
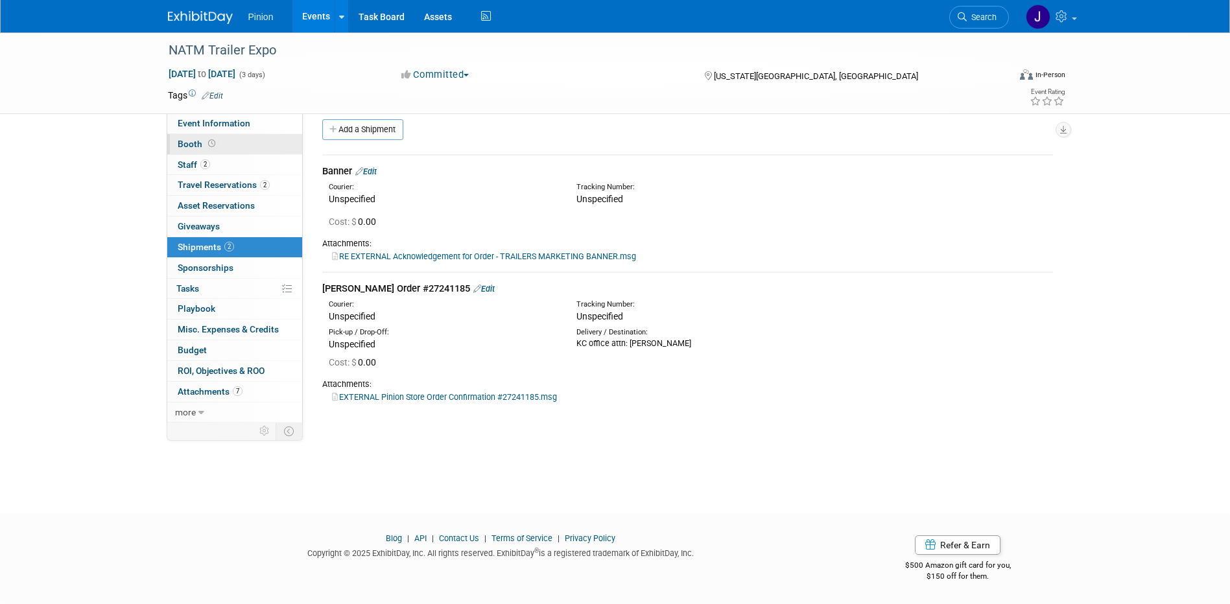
click at [216, 139] on span "Booth" at bounding box center [198, 144] width 40 height 10
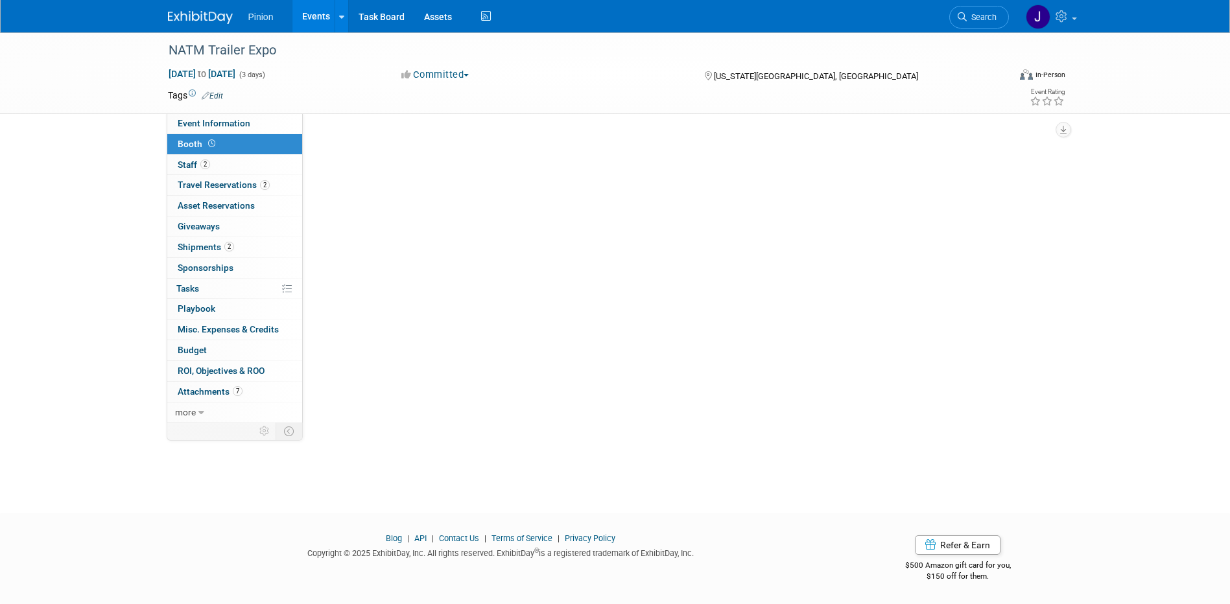
scroll to position [0, 0]
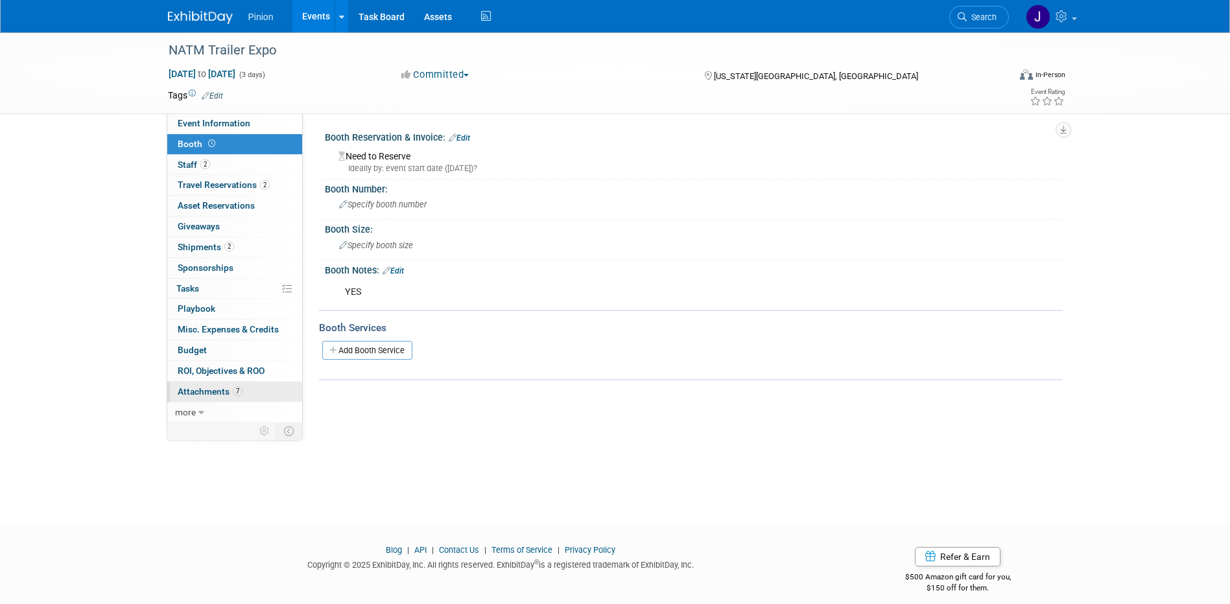
click at [241, 388] on span "7" at bounding box center [238, 391] width 10 height 10
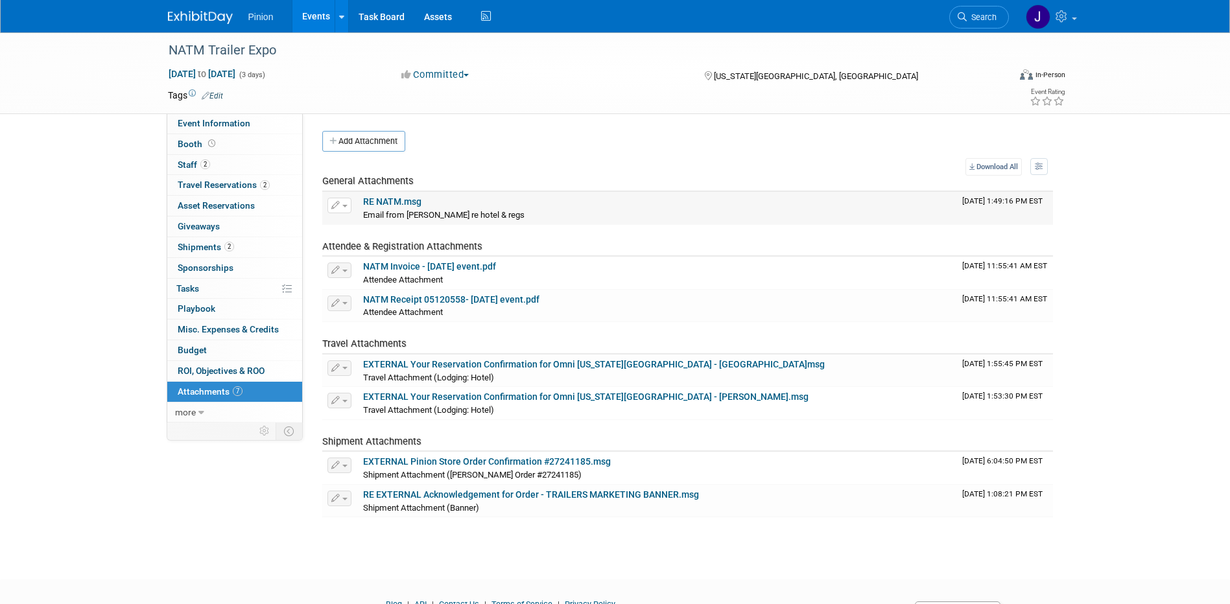
click at [401, 197] on link "RE NATM.msg" at bounding box center [392, 201] width 58 height 10
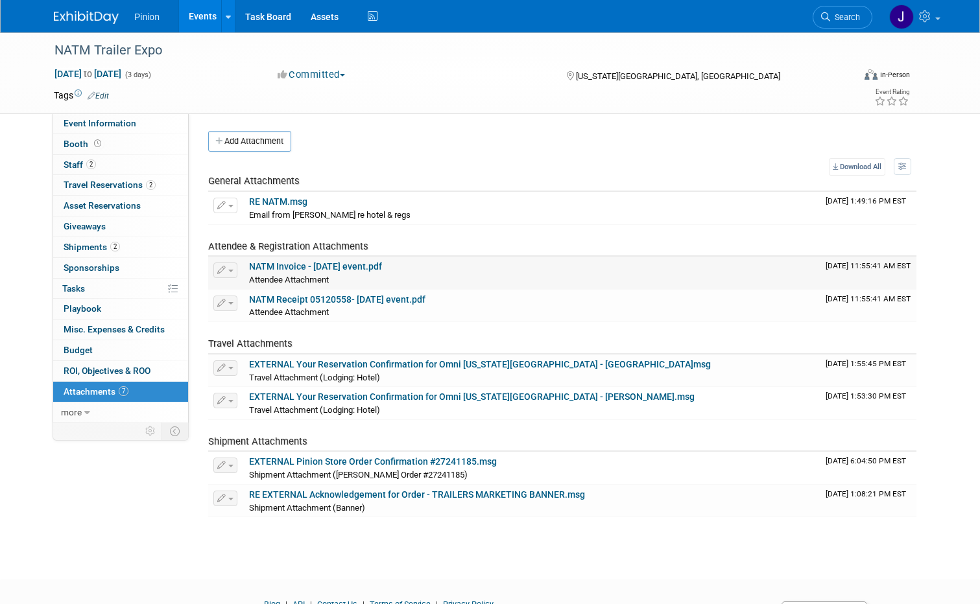
click at [300, 266] on link "NATM Invoice - Monday event.pdf" at bounding box center [315, 266] width 133 height 10
click at [283, 301] on link "NATM Receipt 05120558- Monday event.pdf" at bounding box center [337, 299] width 176 height 10
click at [112, 240] on link "2 Shipments 2" at bounding box center [120, 247] width 135 height 20
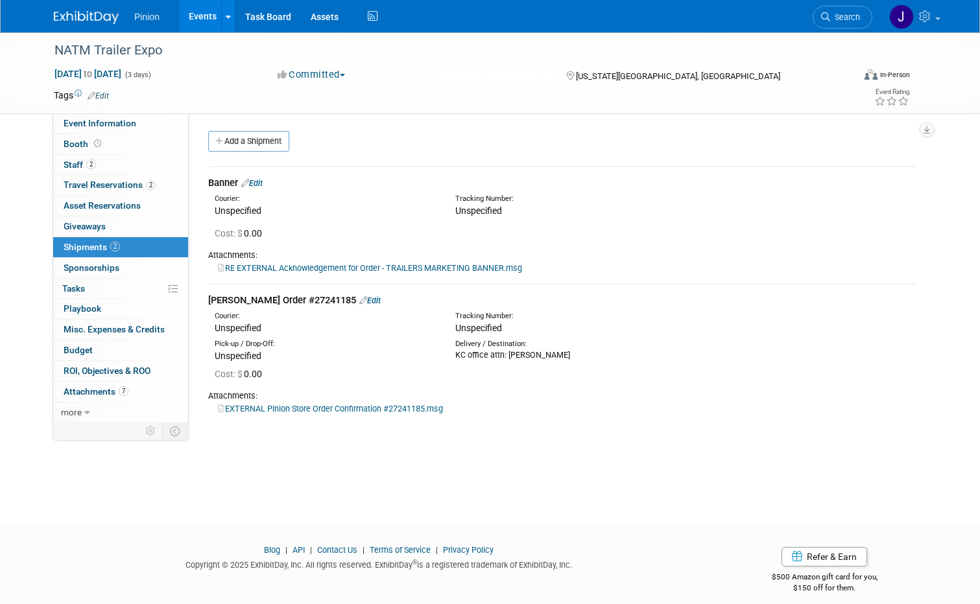
click at [310, 407] on link "EXTERNAL Pinion Store Order Confirmation #27241185.msg" at bounding box center [330, 409] width 225 height 10
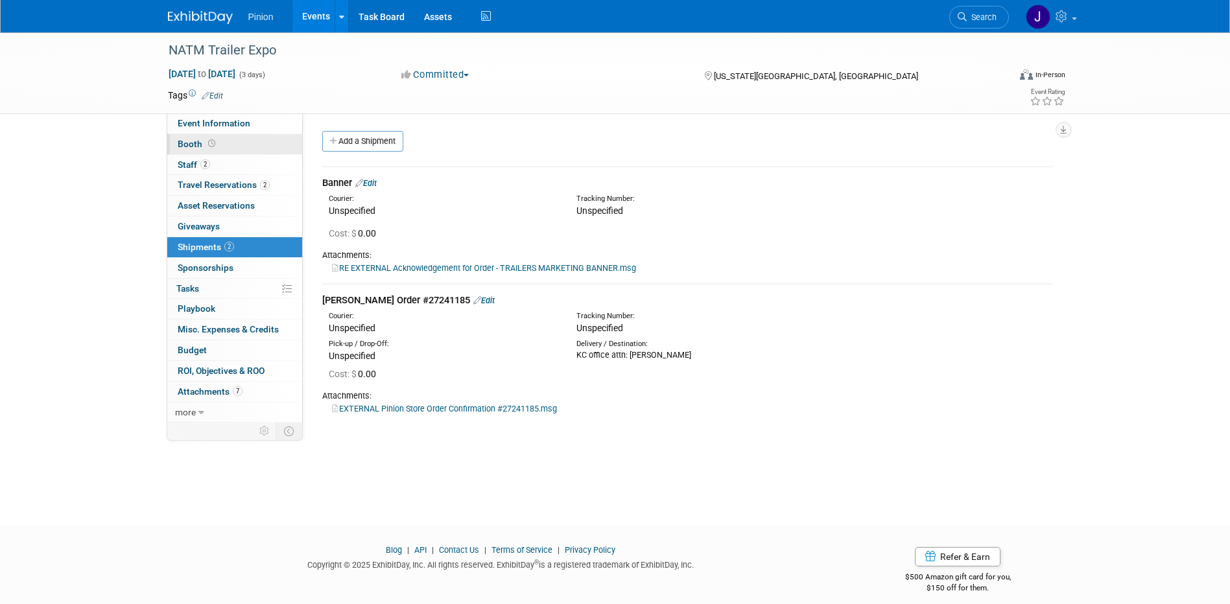
click at [211, 141] on icon at bounding box center [211, 143] width 7 height 7
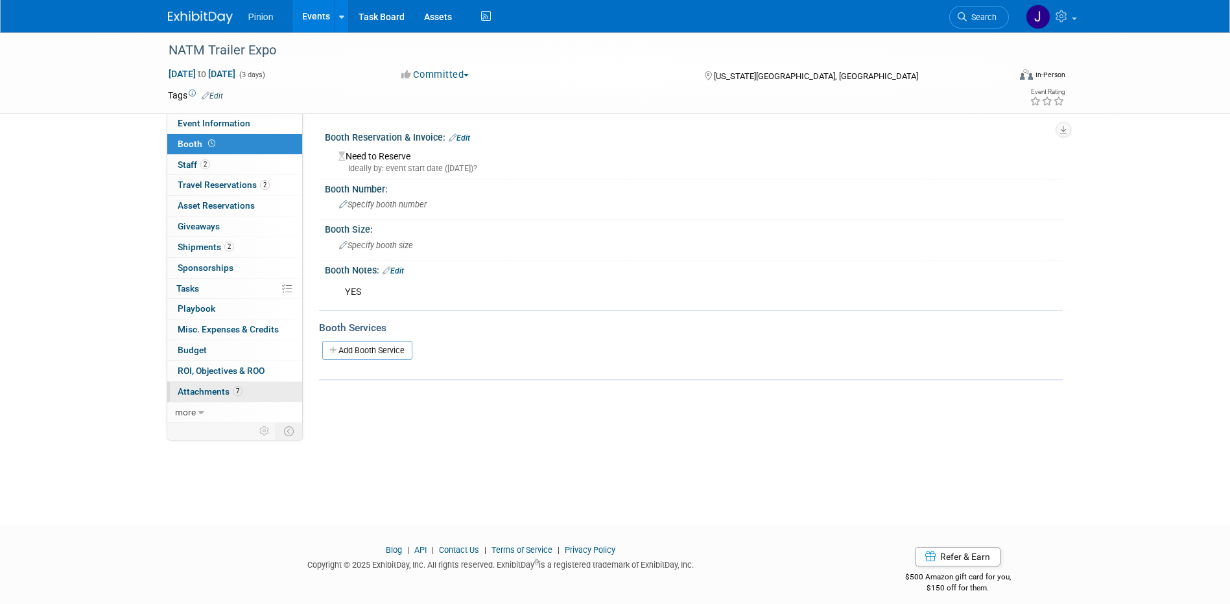
click at [227, 389] on span "Attachments 7" at bounding box center [210, 391] width 65 height 10
